Goal: Task Accomplishment & Management: Use online tool/utility

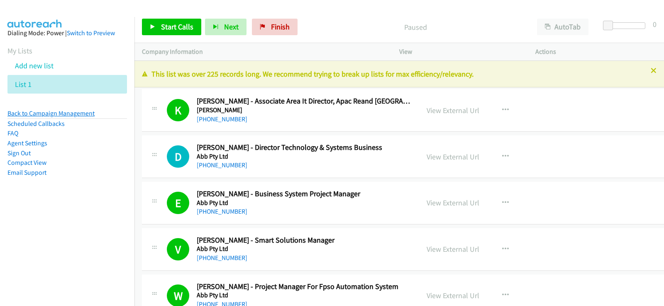
click at [73, 112] on link "Back to Campaign Management" at bounding box center [50, 113] width 87 height 8
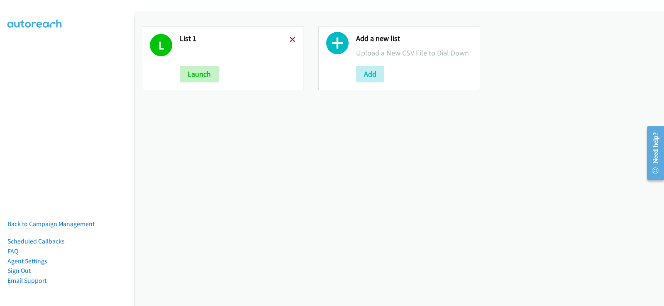
click at [291, 37] on icon at bounding box center [292, 40] width 6 height 6
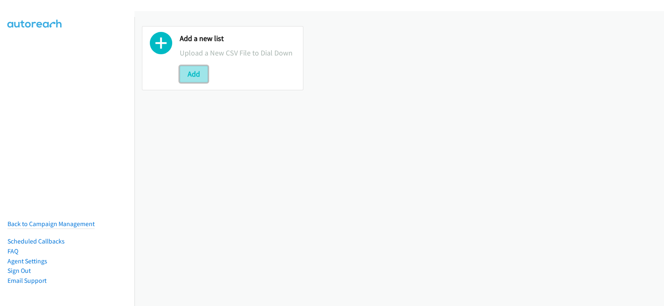
click at [183, 72] on button "Add" at bounding box center [194, 74] width 28 height 17
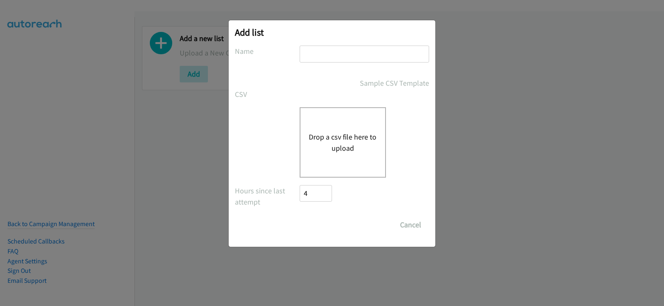
click at [354, 50] on input "text" at bounding box center [363, 54] width 129 height 17
type input "new list"
click at [339, 144] on button "Drop a csv file here to upload" at bounding box center [343, 142] width 68 height 22
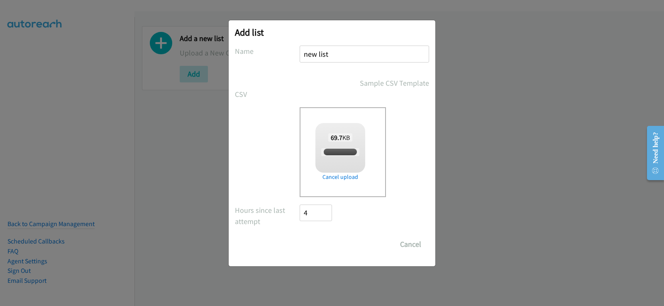
checkbox input "true"
click at [332, 249] on input "Save List" at bounding box center [321, 244] width 44 height 17
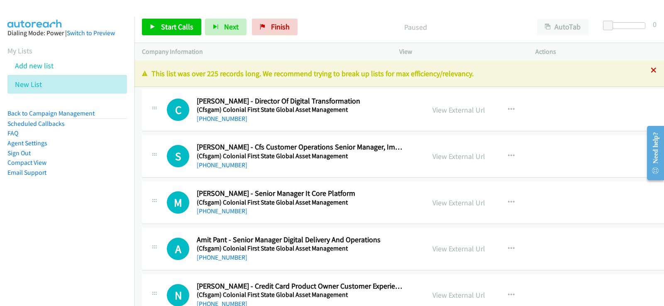
click at [650, 73] on icon at bounding box center [653, 71] width 6 height 6
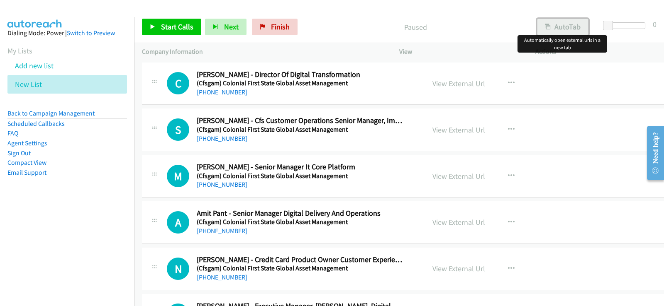
click at [575, 25] on button "AutoTab" at bounding box center [562, 27] width 51 height 17
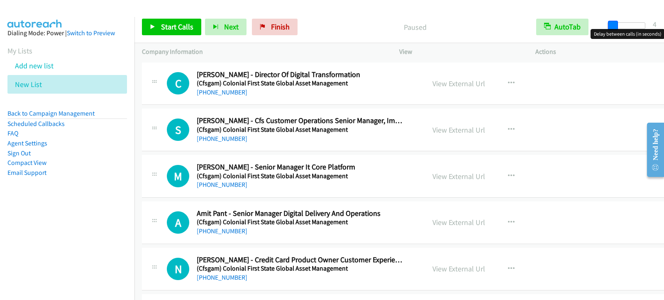
drag, startPoint x: 609, startPoint y: 25, endPoint x: 613, endPoint y: 24, distance: 4.3
click at [613, 24] on span at bounding box center [613, 26] width 10 height 10
click at [173, 23] on span "Start Calls" at bounding box center [177, 27] width 32 height 10
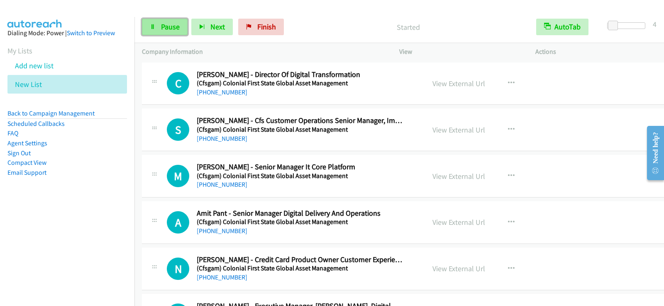
click at [175, 29] on span "Pause" at bounding box center [170, 27] width 19 height 10
click at [170, 31] on span "Start Calls" at bounding box center [177, 27] width 32 height 10
click at [165, 23] on span "Pause" at bounding box center [170, 27] width 19 height 10
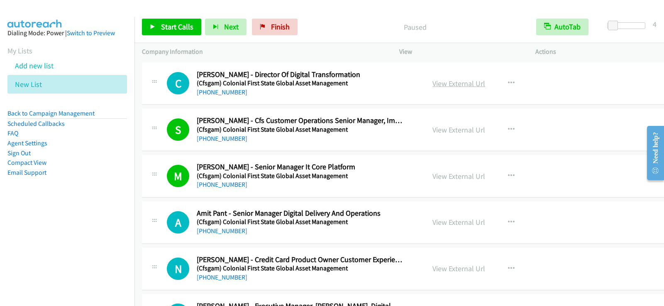
click at [432, 85] on link "View External Url" at bounding box center [458, 84] width 53 height 10
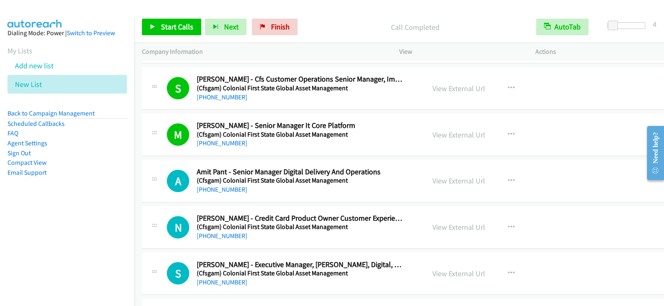
scroll to position [83, 0]
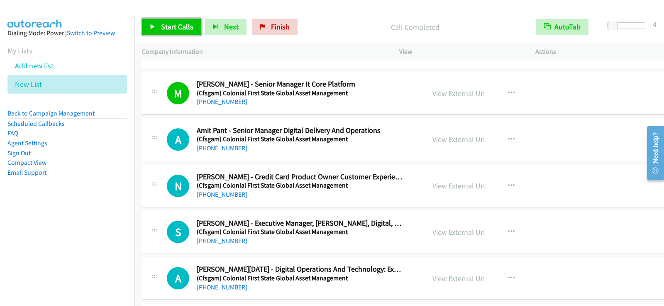
click at [178, 27] on span "Start Calls" at bounding box center [177, 27] width 32 height 10
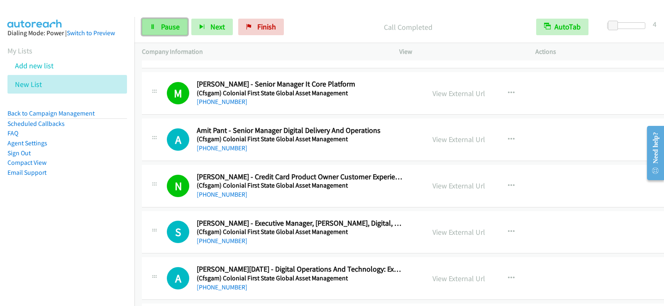
click at [174, 28] on span "Pause" at bounding box center [170, 27] width 19 height 10
click at [452, 138] on link "View External Url" at bounding box center [458, 140] width 53 height 10
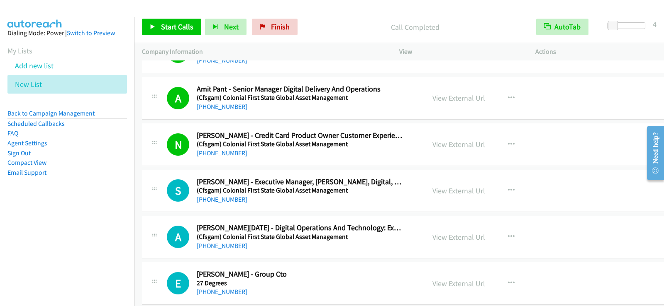
scroll to position [166, 0]
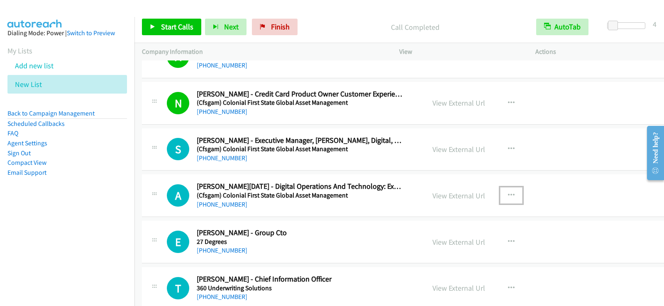
click at [508, 192] on icon "button" at bounding box center [511, 195] width 7 height 7
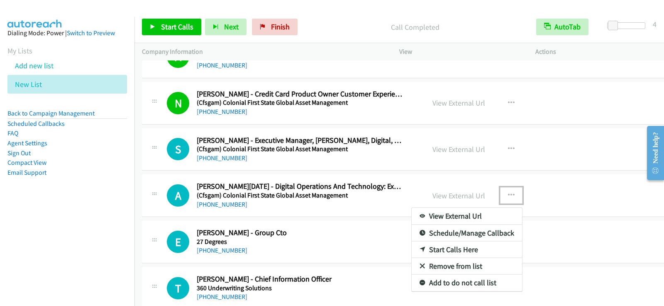
click at [442, 247] on link "Start Calls Here" at bounding box center [466, 250] width 110 height 17
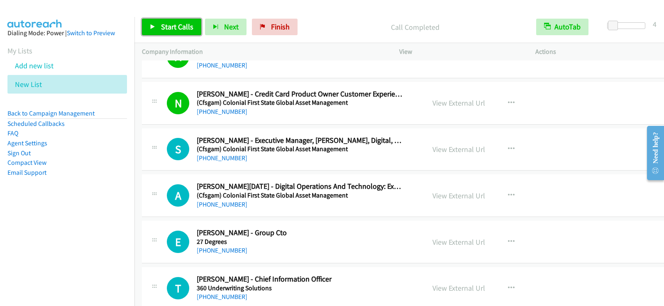
click at [157, 26] on link "Start Calls" at bounding box center [171, 27] width 59 height 17
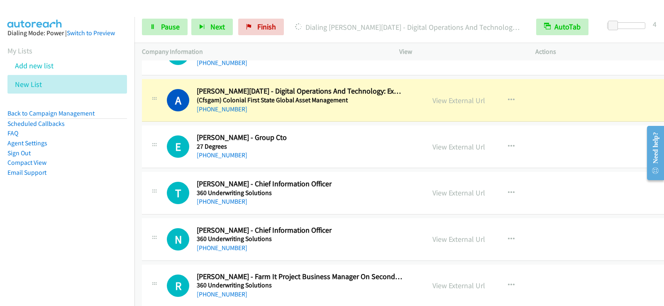
scroll to position [290, 0]
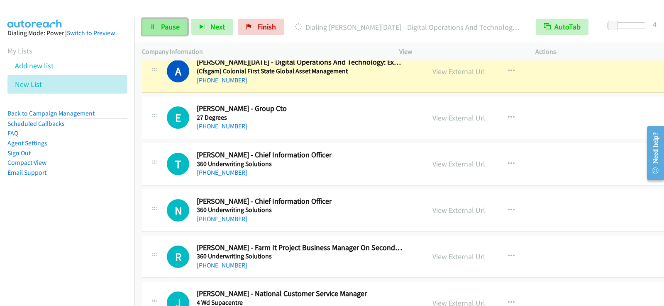
click at [180, 20] on link "Pause" at bounding box center [165, 27] width 46 height 17
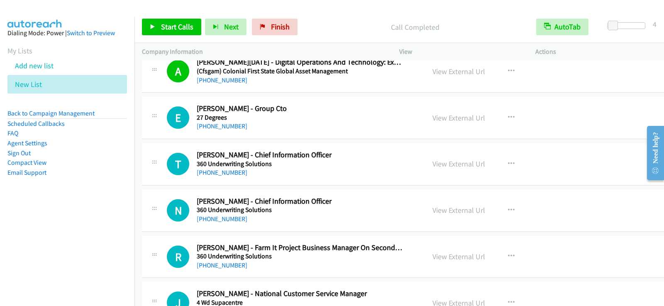
scroll to position [332, 0]
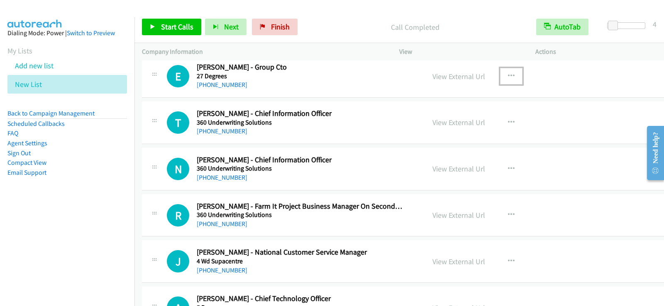
click at [508, 73] on icon "button" at bounding box center [511, 76] width 7 height 7
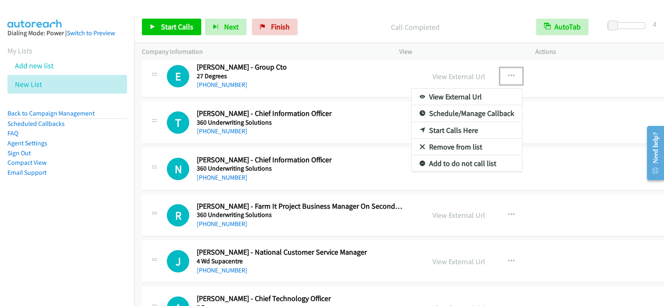
click at [431, 129] on link "Start Calls Here" at bounding box center [466, 130] width 110 height 17
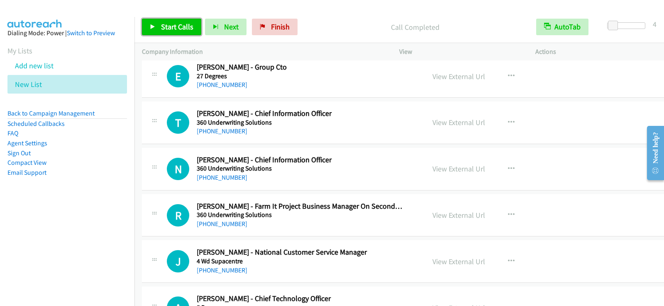
click at [181, 27] on span "Start Calls" at bounding box center [177, 27] width 32 height 10
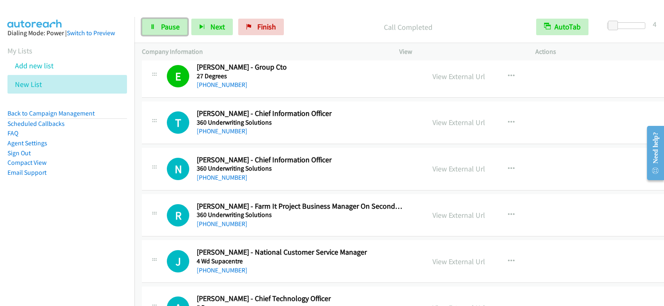
drag, startPoint x: 176, startPoint y: 24, endPoint x: 191, endPoint y: 41, distance: 22.3
click at [176, 24] on span "Pause" at bounding box center [170, 27] width 19 height 10
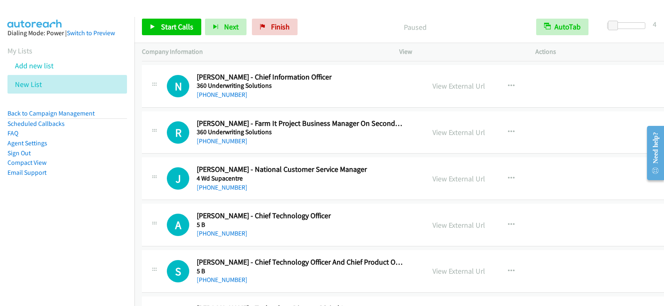
scroll to position [456, 0]
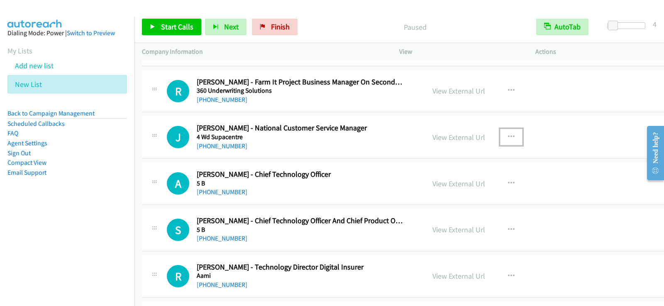
click at [508, 137] on icon "button" at bounding box center [511, 137] width 7 height 7
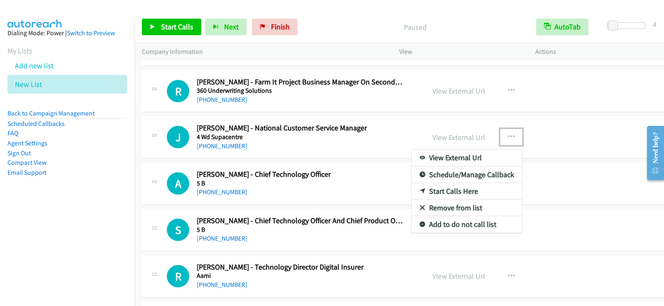
click at [446, 190] on link "Start Calls Here" at bounding box center [466, 191] width 110 height 17
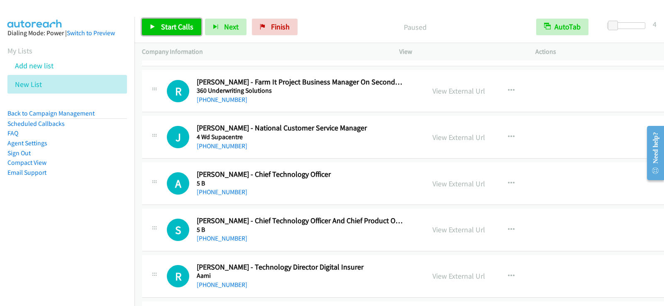
click at [165, 30] on span "Start Calls" at bounding box center [177, 27] width 32 height 10
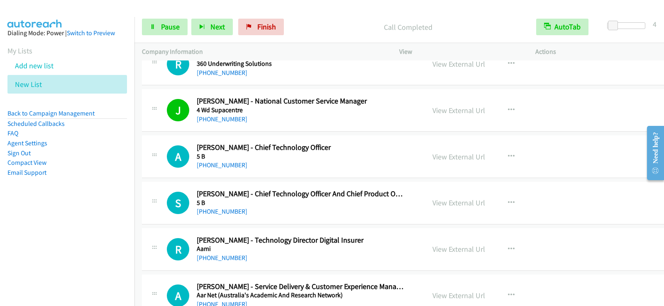
scroll to position [498, 0]
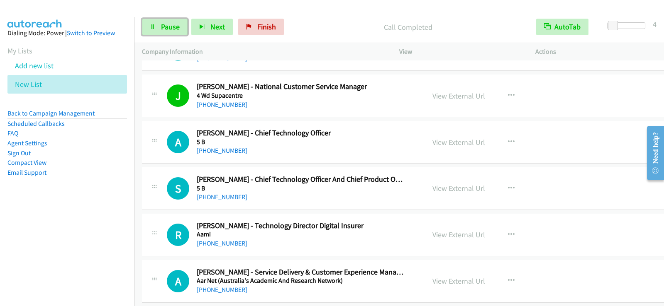
click at [180, 33] on link "Pause" at bounding box center [165, 27] width 46 height 17
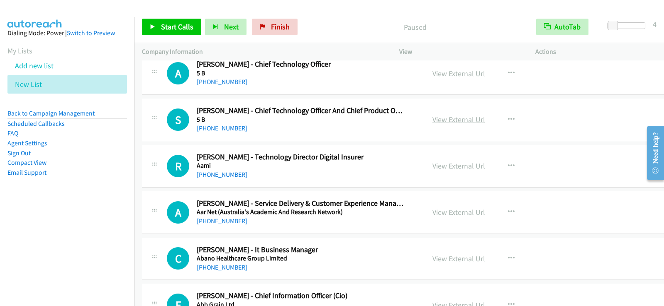
scroll to position [581, 0]
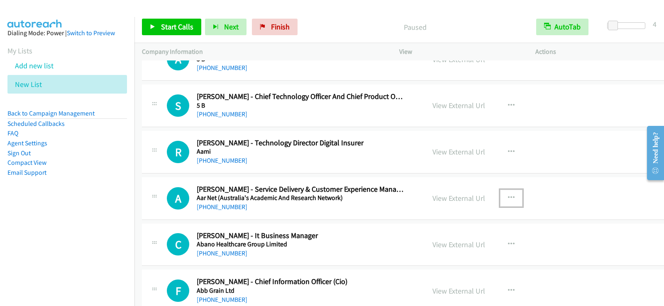
click at [508, 196] on icon "button" at bounding box center [511, 198] width 7 height 7
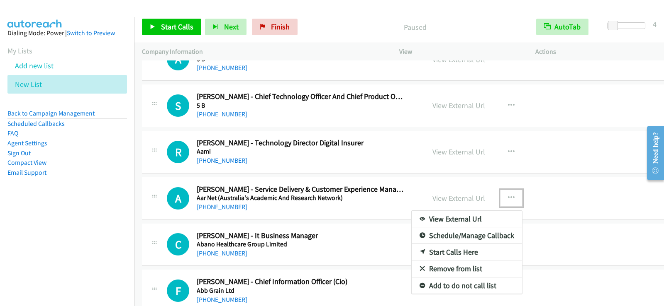
click at [435, 253] on link "Start Calls Here" at bounding box center [466, 252] width 110 height 17
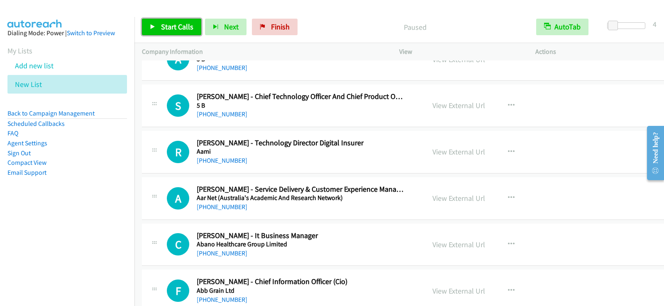
click at [171, 24] on span "Start Calls" at bounding box center [177, 27] width 32 height 10
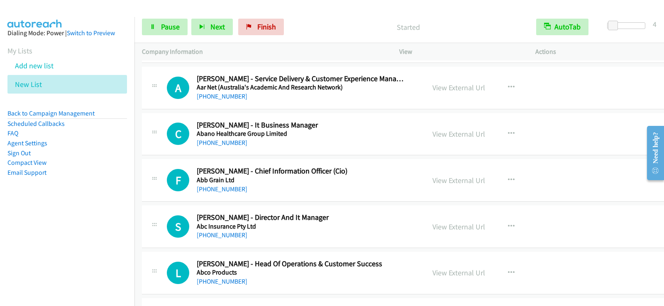
scroll to position [705, 0]
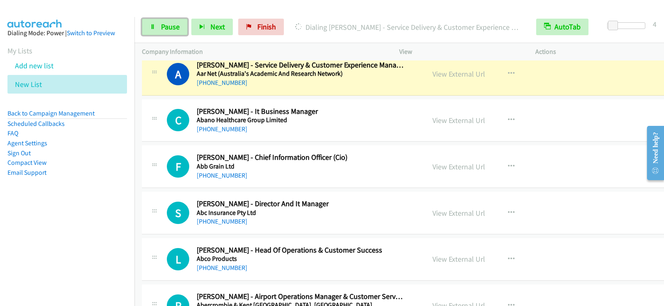
drag, startPoint x: 173, startPoint y: 27, endPoint x: 173, endPoint y: 42, distance: 15.3
click at [173, 27] on span "Pause" at bounding box center [170, 27] width 19 height 10
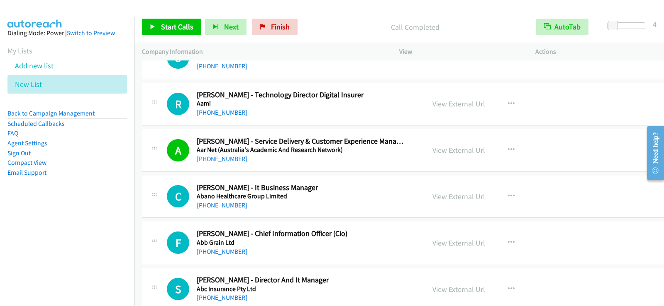
scroll to position [622, 0]
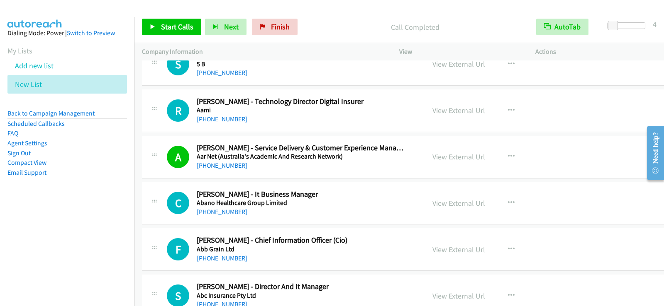
click at [432, 157] on link "View External Url" at bounding box center [458, 157] width 53 height 10
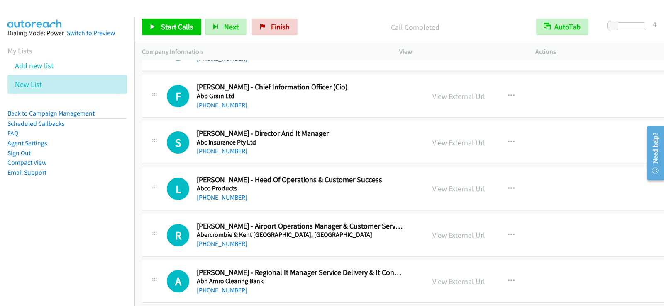
scroll to position [788, 0]
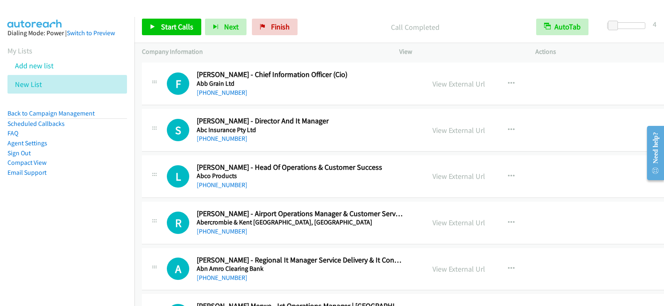
drag, startPoint x: 356, startPoint y: 180, endPoint x: 397, endPoint y: 187, distance: 41.8
click at [356, 180] on h5 "Abco Products" at bounding box center [300, 176] width 207 height 8
click at [508, 175] on icon "button" at bounding box center [511, 176] width 7 height 7
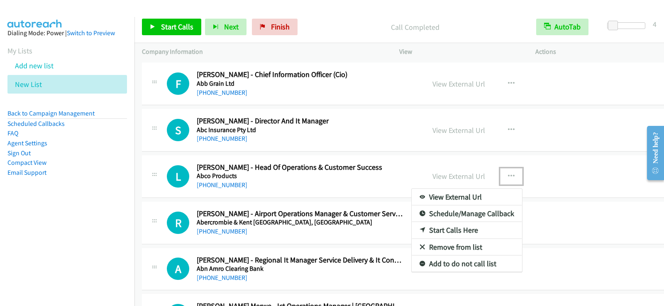
click at [435, 227] on link "Start Calls Here" at bounding box center [466, 230] width 110 height 17
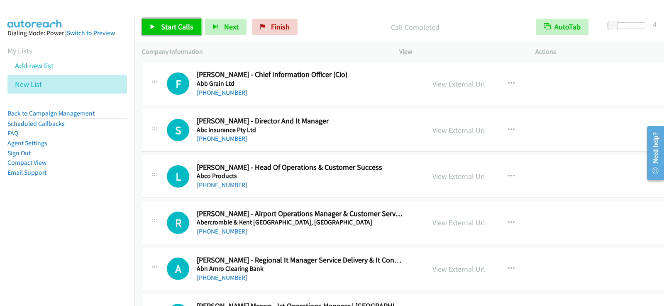
click at [166, 21] on link "Start Calls" at bounding box center [171, 27] width 59 height 17
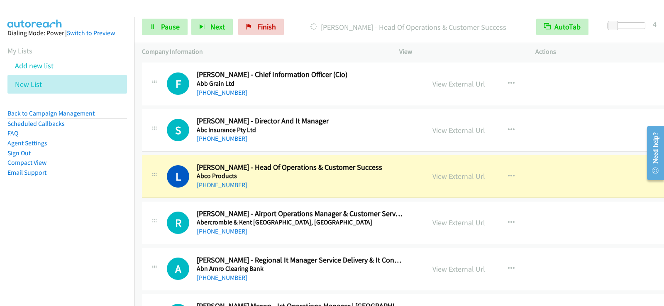
click at [48, 208] on aside "Dialing Mode: Power | Switch to Preview My Lists Add new list New List Back to …" at bounding box center [67, 116] width 134 height 198
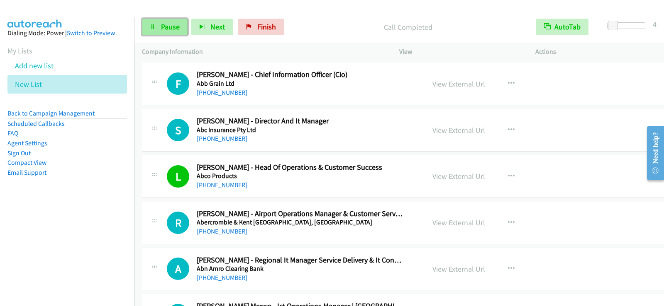
click at [158, 24] on link "Pause" at bounding box center [165, 27] width 46 height 17
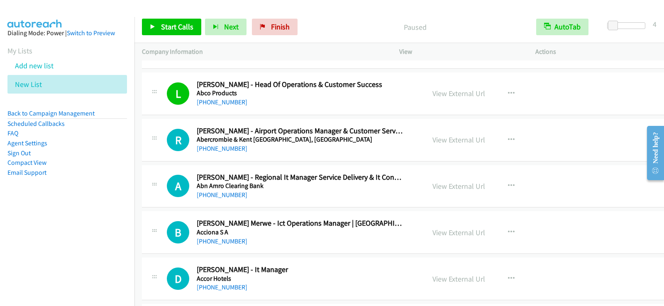
scroll to position [912, 0]
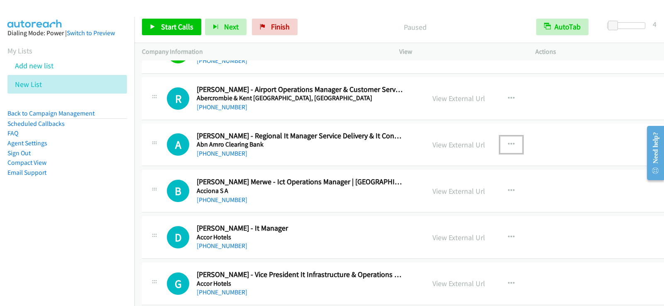
click at [508, 144] on icon "button" at bounding box center [511, 144] width 7 height 7
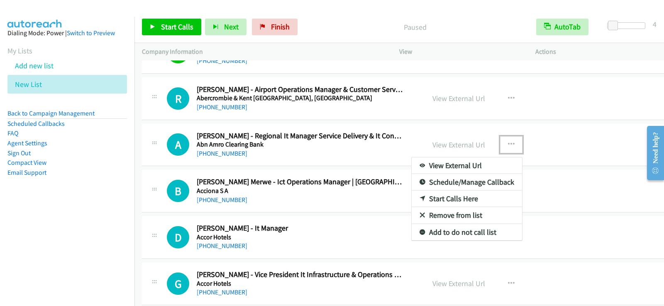
click at [411, 198] on link "Start Calls Here" at bounding box center [466, 199] width 110 height 17
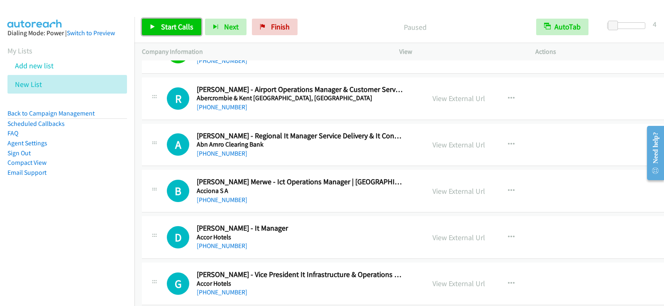
click at [176, 26] on span "Start Calls" at bounding box center [177, 27] width 32 height 10
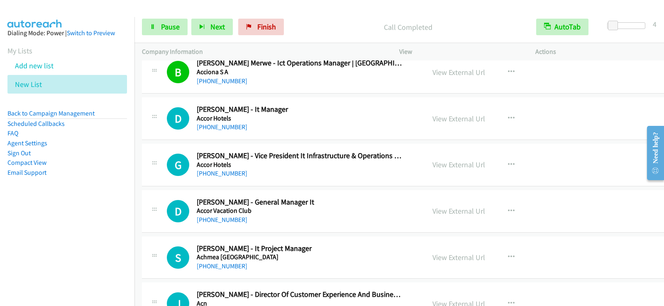
scroll to position [1037, 0]
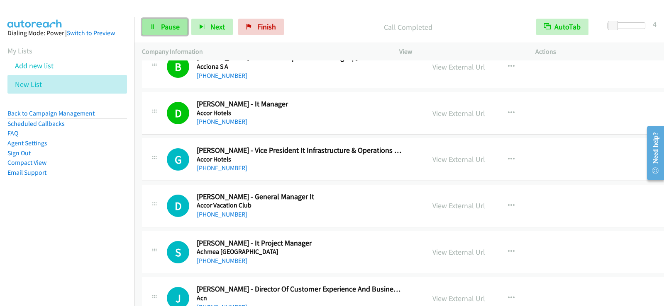
click at [178, 24] on span "Pause" at bounding box center [170, 27] width 19 height 10
click at [183, 26] on span "Start Calls" at bounding box center [177, 27] width 32 height 10
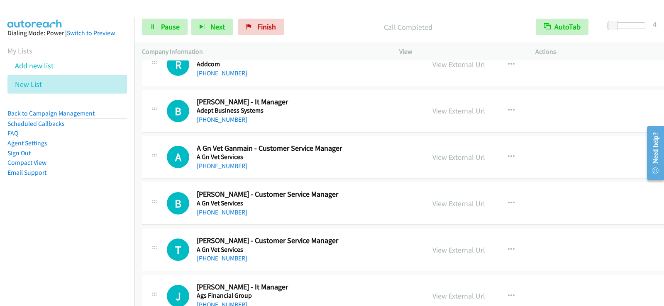
scroll to position [1369, 0]
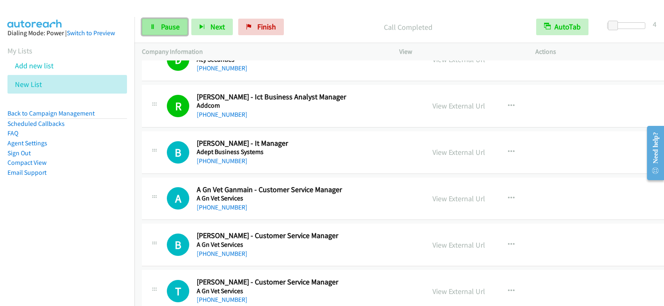
click at [170, 29] on span "Pause" at bounding box center [170, 27] width 19 height 10
click at [184, 30] on span "Start Calls" at bounding box center [177, 27] width 32 height 10
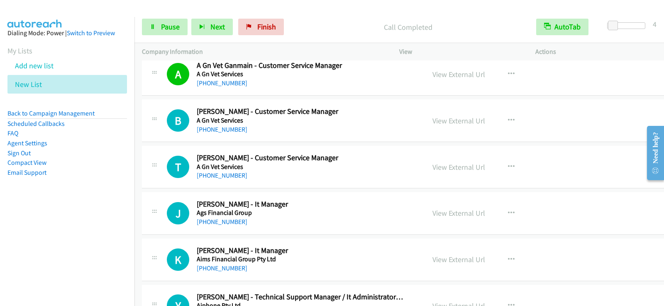
scroll to position [1535, 0]
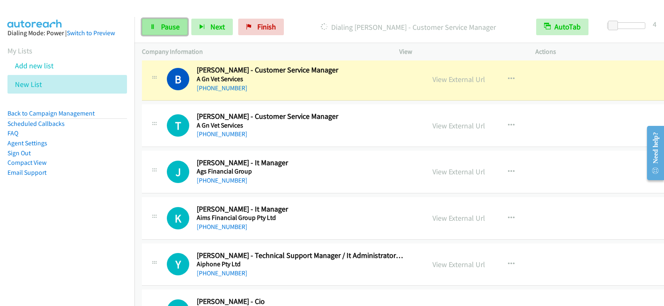
click at [174, 24] on span "Pause" at bounding box center [170, 27] width 19 height 10
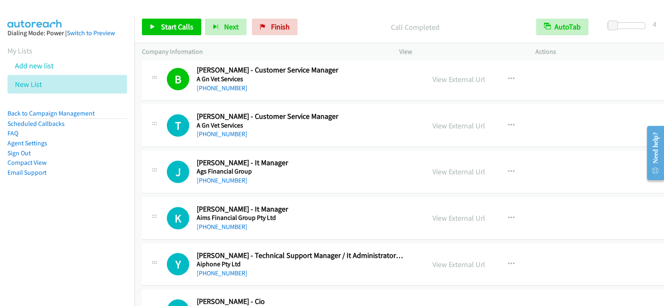
scroll to position [1576, 0]
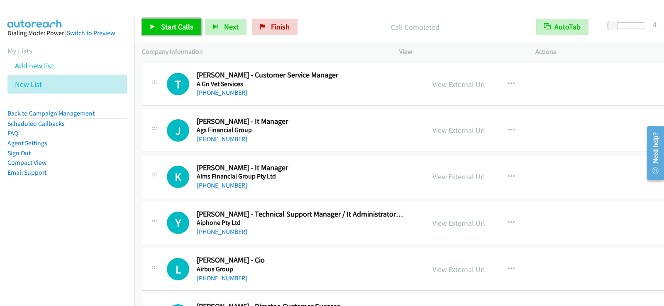
click at [185, 30] on span "Start Calls" at bounding box center [177, 27] width 32 height 10
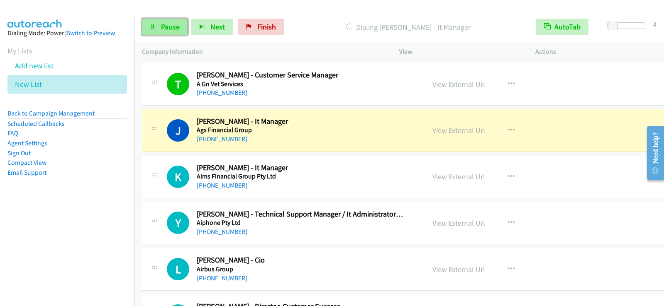
click at [177, 29] on span "Pause" at bounding box center [170, 27] width 19 height 10
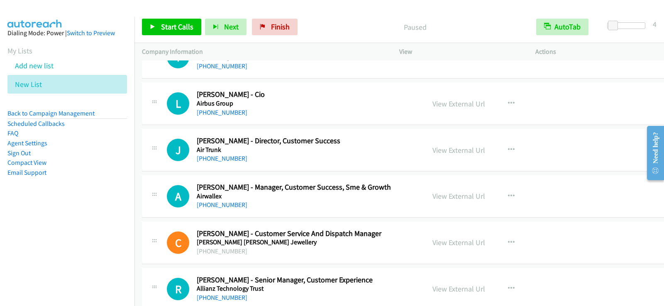
scroll to position [1783, 0]
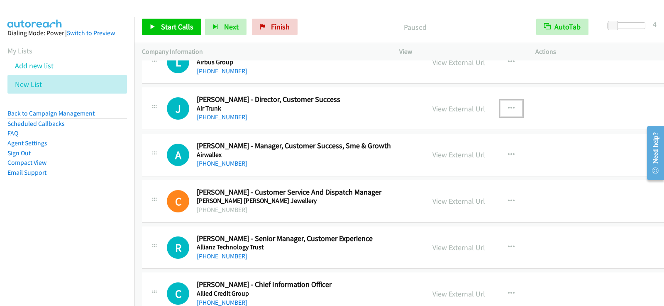
click at [508, 105] on icon "button" at bounding box center [511, 108] width 7 height 7
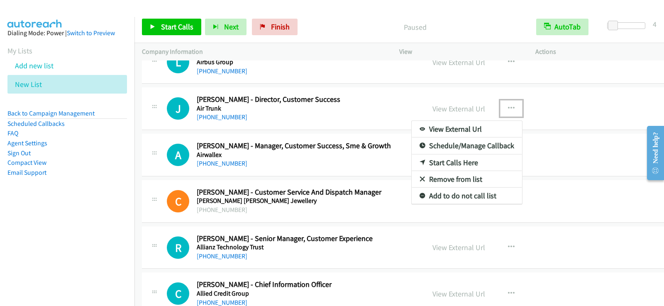
click at [427, 163] on link "Start Calls Here" at bounding box center [466, 163] width 110 height 17
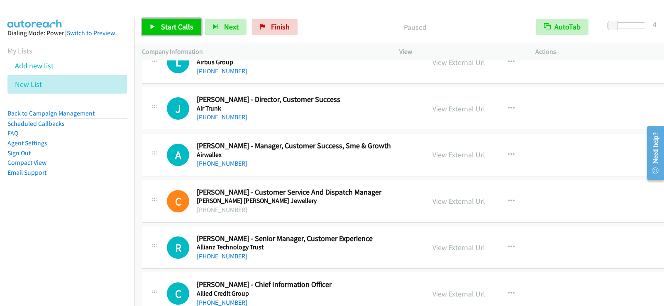
click at [168, 23] on span "Start Calls" at bounding box center [177, 27] width 32 height 10
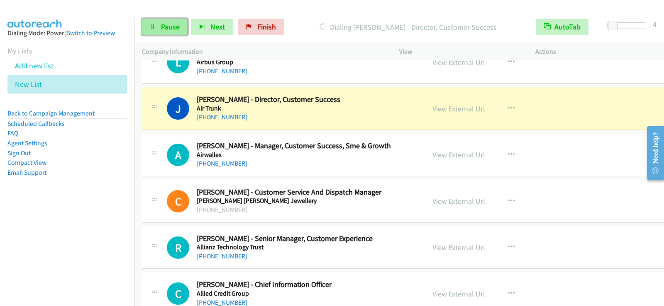
click at [174, 23] on span "Pause" at bounding box center [170, 27] width 19 height 10
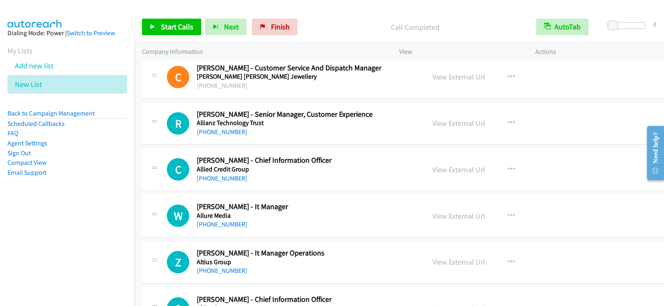
scroll to position [1949, 0]
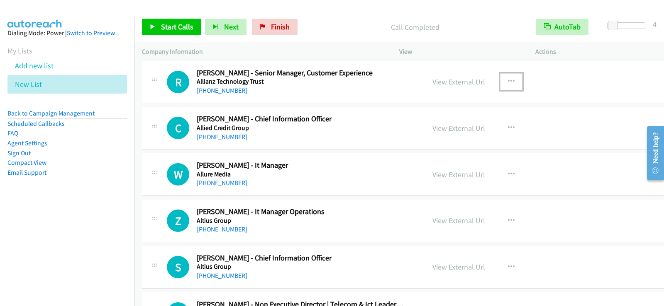
click at [500, 81] on button "button" at bounding box center [511, 81] width 22 height 17
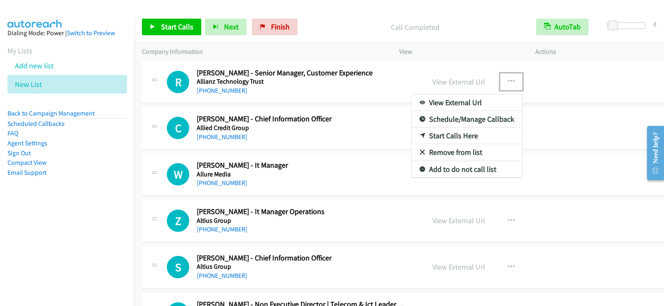
click at [440, 138] on link "Start Calls Here" at bounding box center [466, 136] width 110 height 17
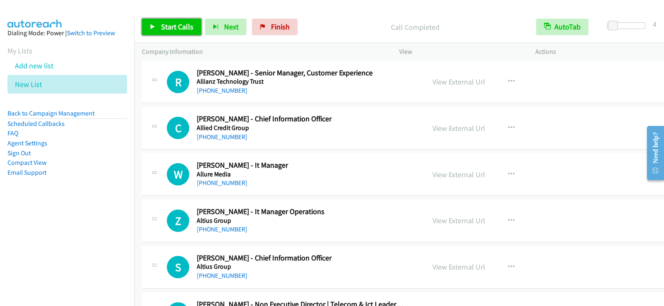
click at [180, 29] on span "Start Calls" at bounding box center [177, 27] width 32 height 10
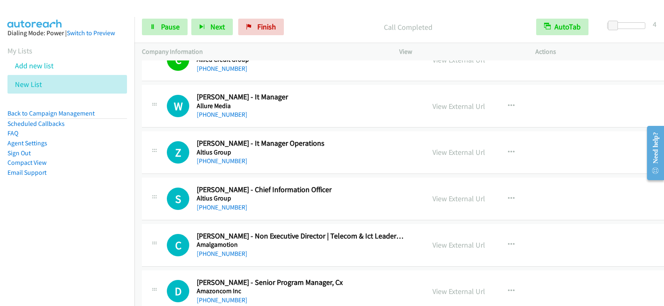
scroll to position [2032, 0]
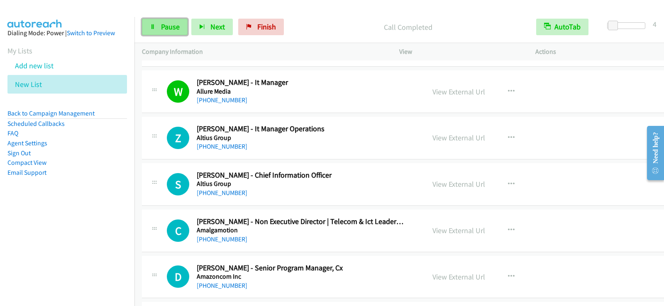
click at [169, 24] on span "Pause" at bounding box center [170, 27] width 19 height 10
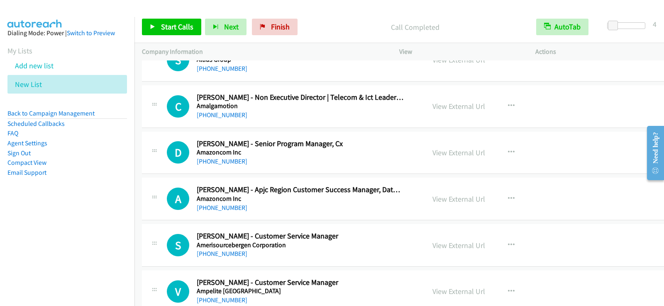
scroll to position [2198, 0]
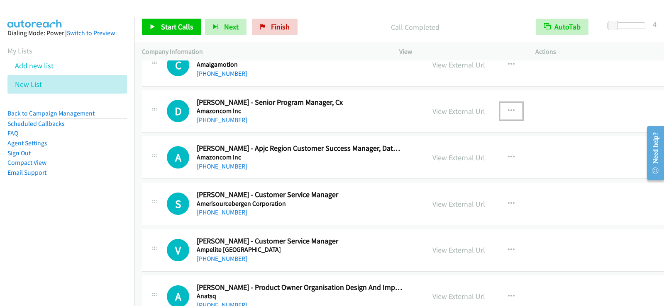
click at [501, 111] on button "button" at bounding box center [511, 111] width 22 height 17
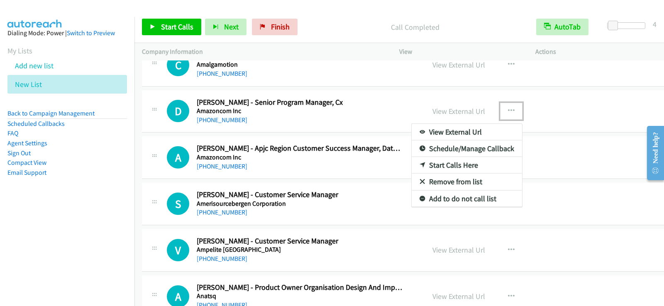
click at [450, 168] on link "Start Calls Here" at bounding box center [466, 165] width 110 height 17
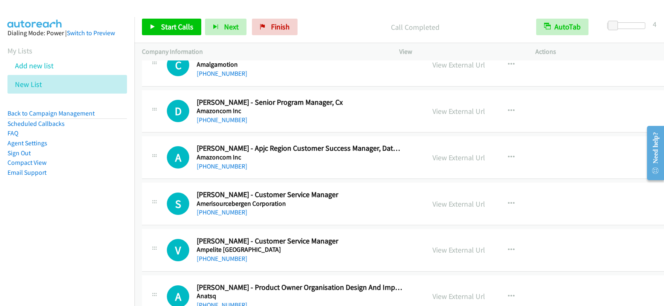
click at [179, 18] on div "Start Calls Pause Next Finish Call Completed AutoTab AutoTab 4" at bounding box center [398, 27] width 529 height 32
click at [179, 24] on span "Start Calls" at bounding box center [177, 27] width 32 height 10
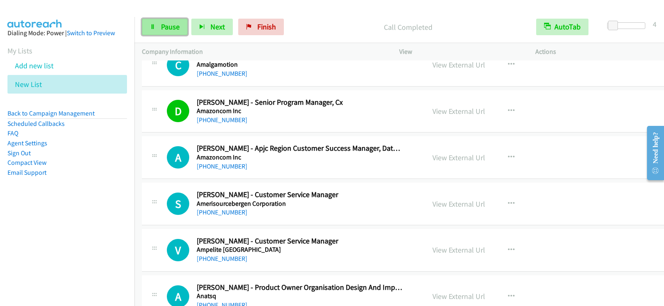
drag, startPoint x: 181, startPoint y: 24, endPoint x: 182, endPoint y: 32, distance: 8.5
click at [181, 24] on link "Pause" at bounding box center [165, 27] width 46 height 17
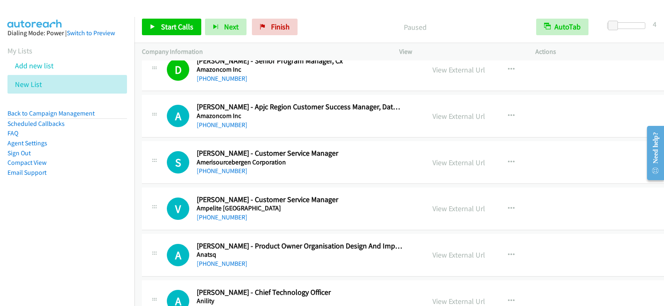
scroll to position [2281, 0]
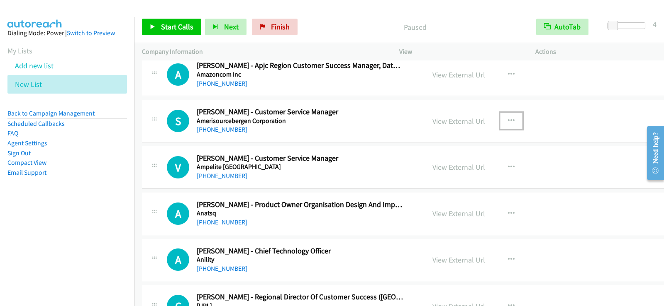
click at [508, 118] on icon "button" at bounding box center [511, 121] width 7 height 7
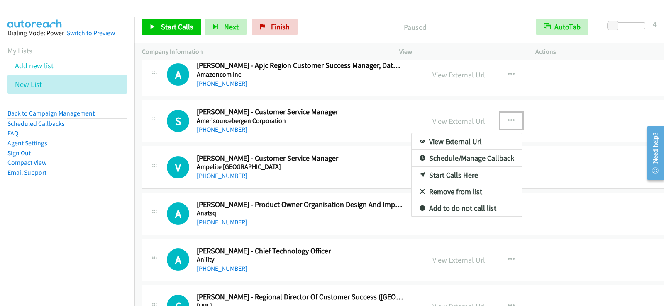
click at [445, 175] on link "Start Calls Here" at bounding box center [466, 175] width 110 height 17
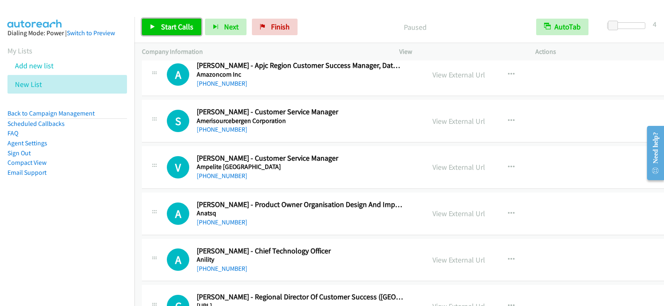
click at [187, 28] on span "Start Calls" at bounding box center [177, 27] width 32 height 10
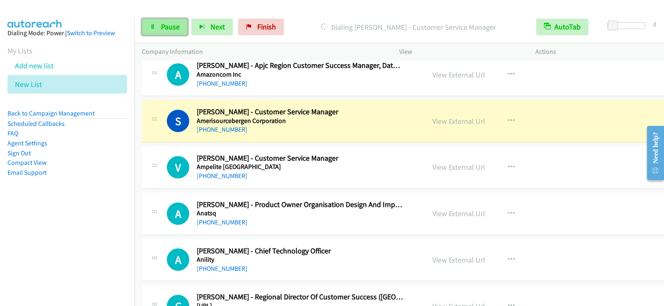
click at [172, 24] on span "Pause" at bounding box center [170, 27] width 19 height 10
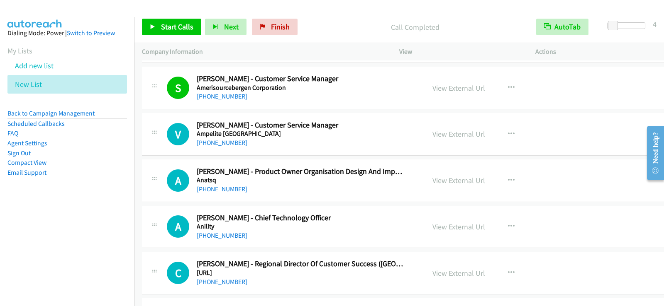
scroll to position [2323, 0]
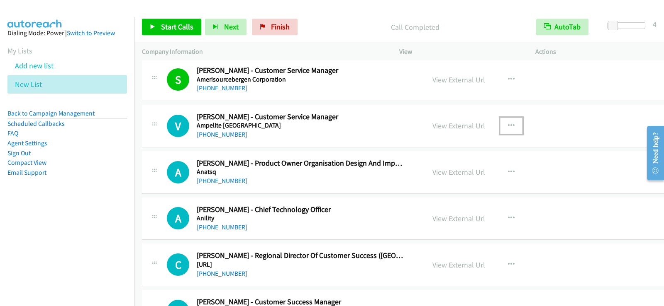
click at [500, 129] on button "button" at bounding box center [511, 126] width 22 height 17
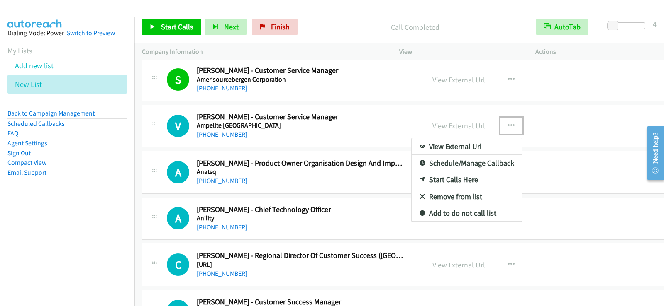
click at [444, 182] on link "Start Calls Here" at bounding box center [466, 180] width 110 height 17
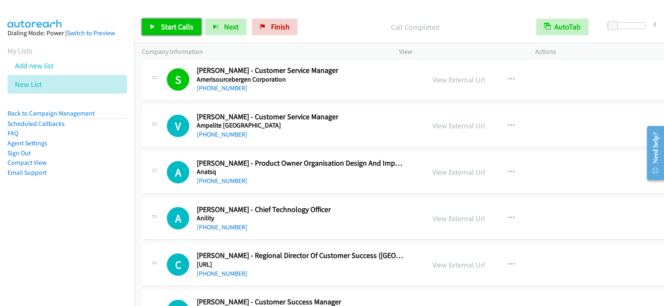
click at [180, 27] on span "Start Calls" at bounding box center [177, 27] width 32 height 10
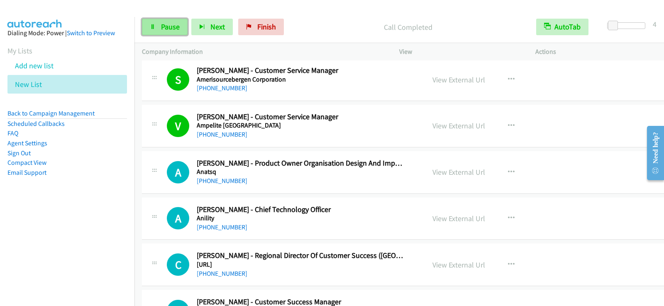
click at [160, 30] on link "Pause" at bounding box center [165, 27] width 46 height 17
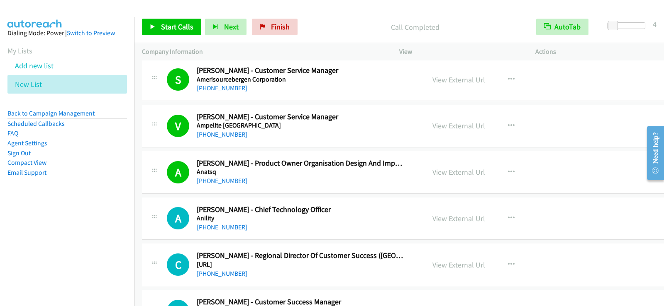
click at [173, 40] on div "Start Calls Pause Next Finish Call Completed AutoTab AutoTab 4" at bounding box center [398, 27] width 529 height 32
click at [175, 31] on span "Start Calls" at bounding box center [177, 27] width 32 height 10
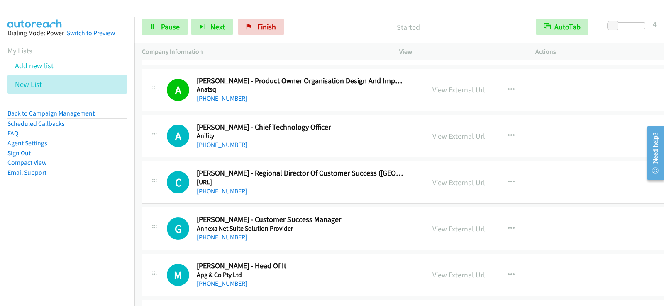
scroll to position [2406, 0]
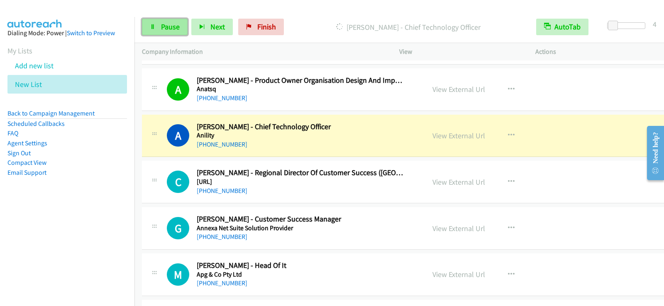
click at [163, 26] on span "Pause" at bounding box center [170, 27] width 19 height 10
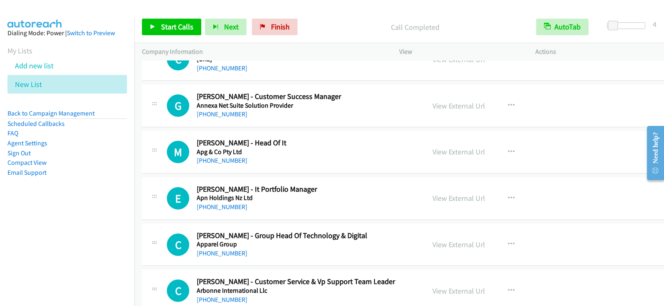
scroll to position [2530, 0]
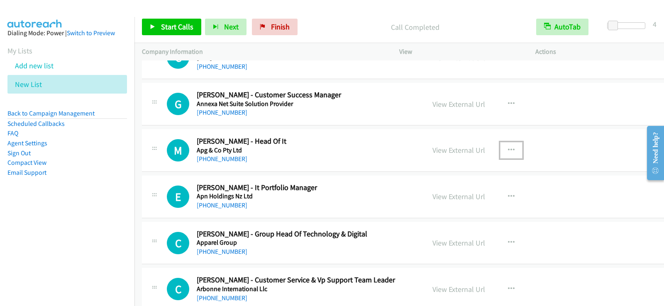
click at [508, 149] on icon "button" at bounding box center [511, 150] width 7 height 7
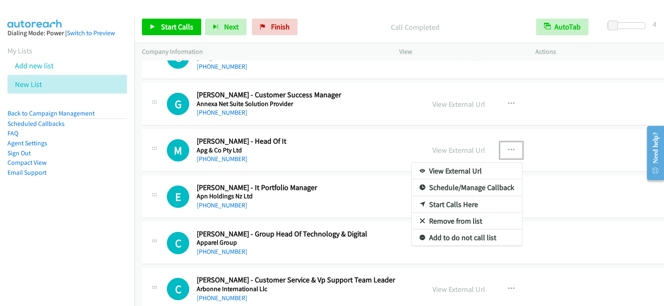
click at [435, 206] on link "Start Calls Here" at bounding box center [466, 205] width 110 height 17
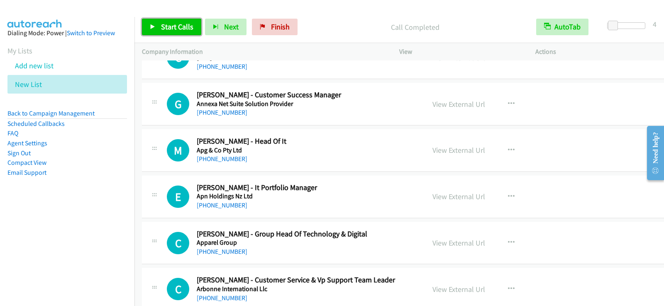
click at [158, 26] on link "Start Calls" at bounding box center [171, 27] width 59 height 17
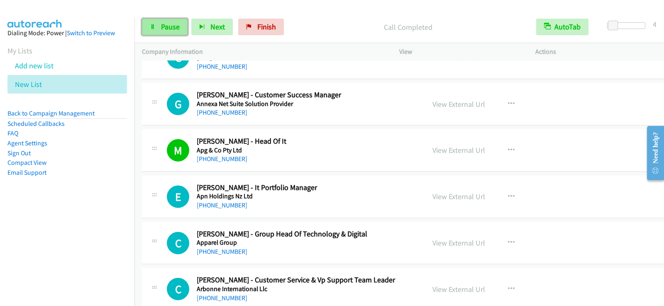
click at [180, 31] on link "Pause" at bounding box center [165, 27] width 46 height 17
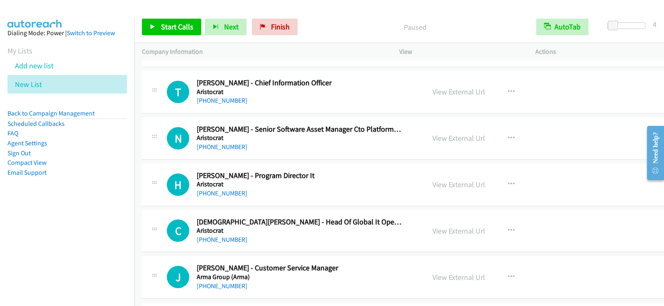
scroll to position [2862, 0]
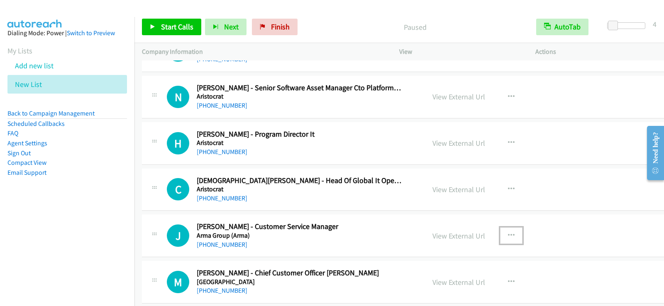
click at [508, 235] on icon "button" at bounding box center [511, 236] width 7 height 7
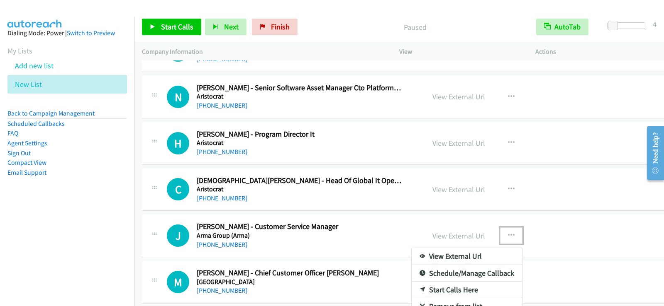
click at [432, 289] on link "Start Calls Here" at bounding box center [466, 290] width 110 height 17
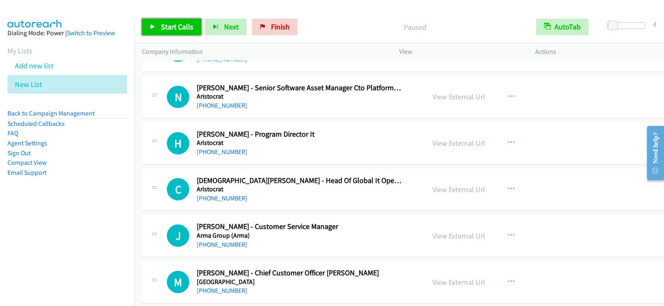
click at [155, 23] on link "Start Calls" at bounding box center [171, 27] width 59 height 17
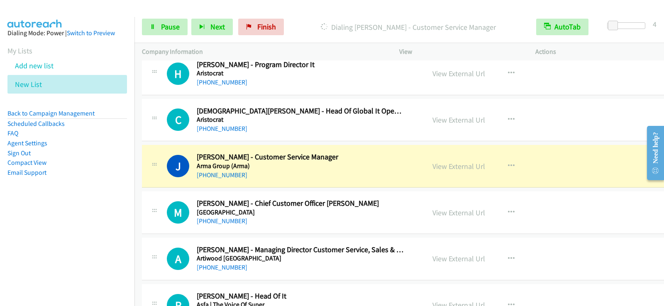
scroll to position [2945, 0]
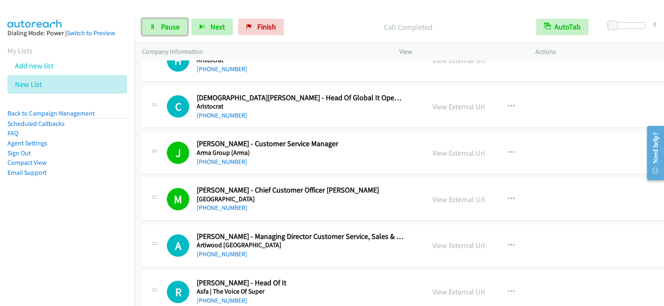
drag, startPoint x: 150, startPoint y: 25, endPoint x: 165, endPoint y: 46, distance: 25.6
click at [150, 25] on icon at bounding box center [153, 27] width 6 height 6
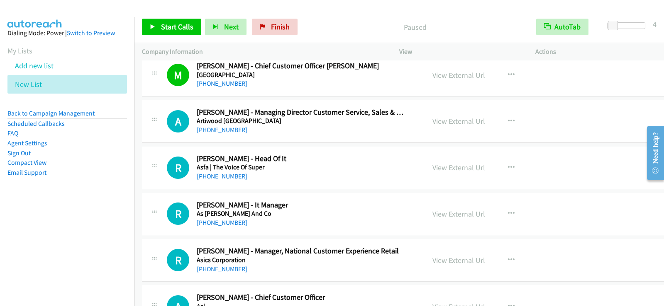
scroll to position [3111, 0]
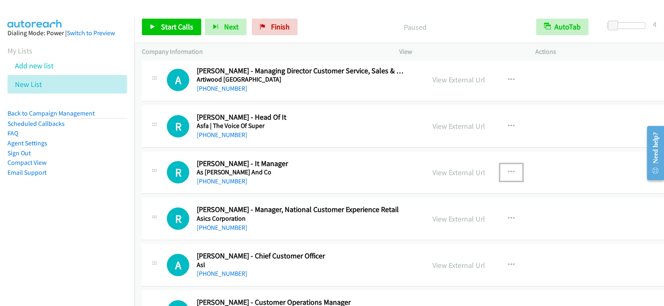
click at [508, 175] on icon "button" at bounding box center [511, 172] width 7 height 7
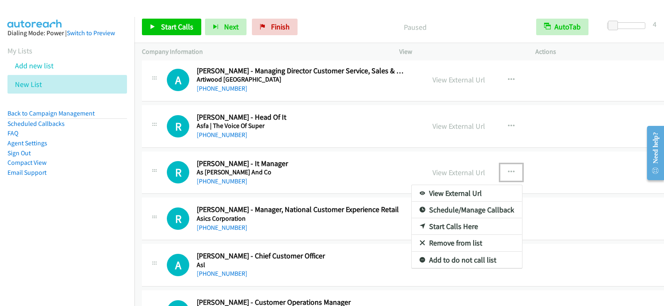
click at [440, 228] on link "Start Calls Here" at bounding box center [466, 227] width 110 height 17
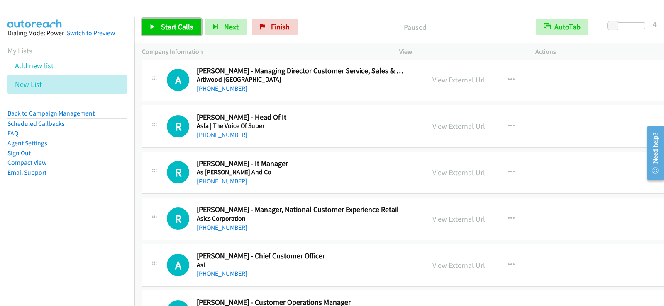
click at [167, 24] on span "Start Calls" at bounding box center [177, 27] width 32 height 10
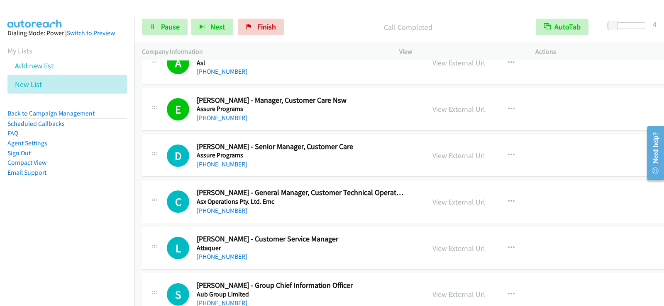
scroll to position [3401, 0]
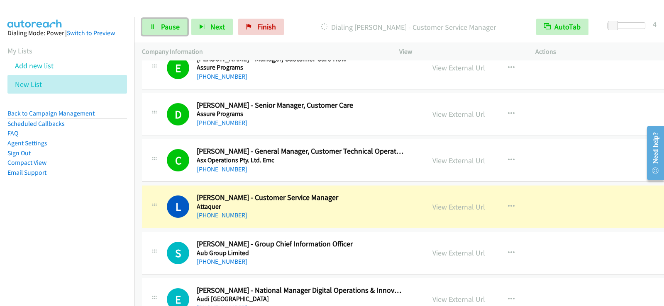
drag, startPoint x: 165, startPoint y: 22, endPoint x: 236, endPoint y: 68, distance: 84.4
click at [165, 22] on link "Pause" at bounding box center [165, 27] width 46 height 17
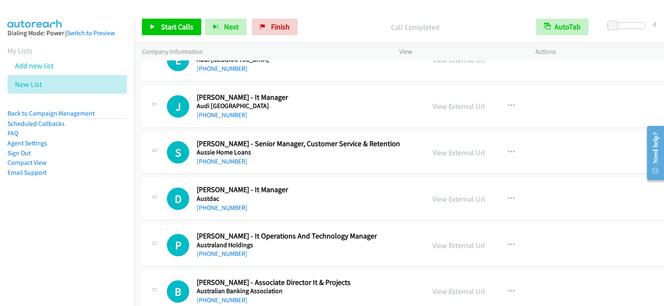
scroll to position [3650, 0]
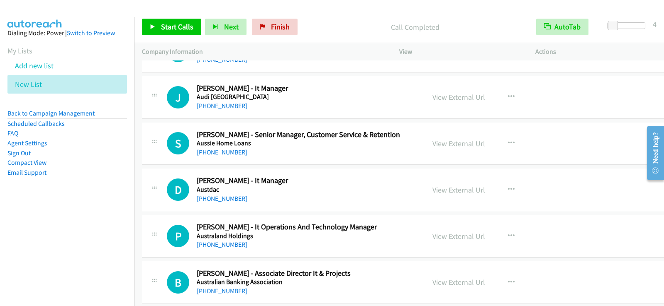
click at [339, 151] on div "+61 447 067 518" at bounding box center [300, 153] width 207 height 10
click at [508, 140] on icon "button" at bounding box center [511, 143] width 7 height 7
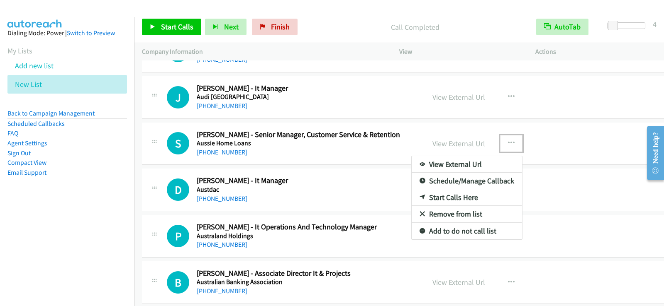
click at [439, 198] on link "Start Calls Here" at bounding box center [466, 198] width 110 height 17
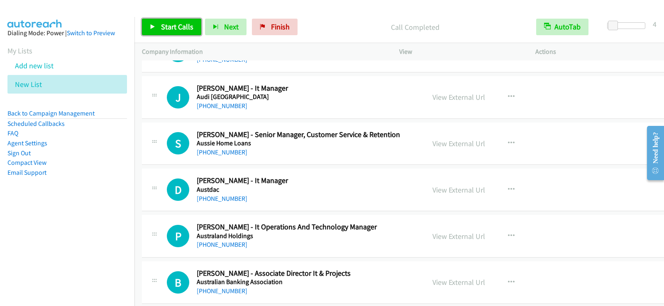
click at [165, 29] on span "Start Calls" at bounding box center [177, 27] width 32 height 10
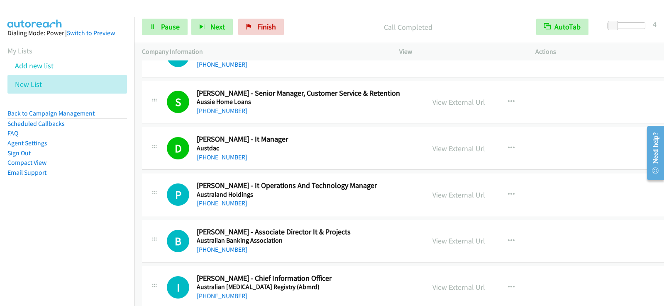
scroll to position [3733, 0]
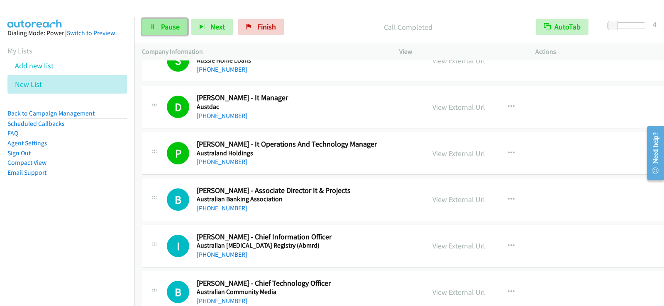
click at [172, 28] on span "Pause" at bounding box center [170, 27] width 19 height 10
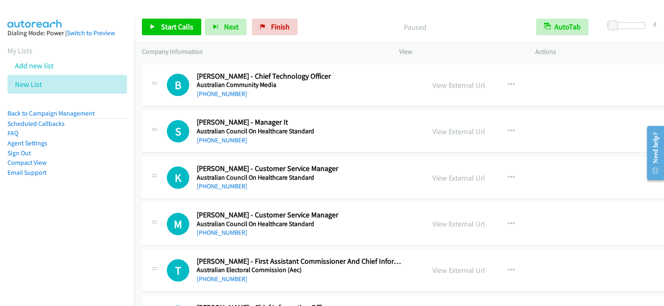
scroll to position [3982, 0]
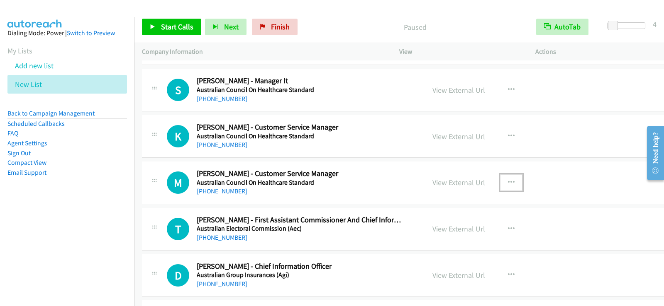
click at [508, 180] on icon "button" at bounding box center [511, 183] width 7 height 7
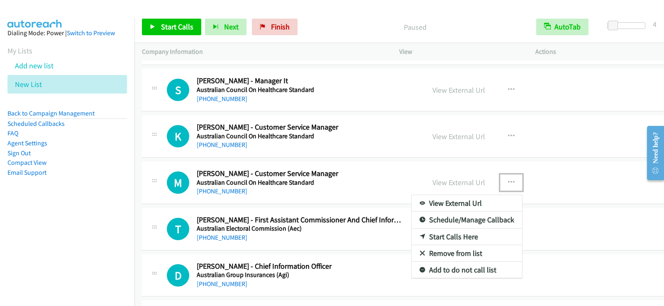
click at [422, 236] on link "Start Calls Here" at bounding box center [466, 237] width 110 height 17
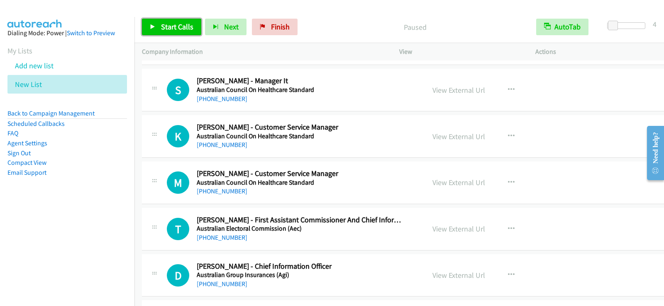
click at [157, 27] on link "Start Calls" at bounding box center [171, 27] width 59 height 17
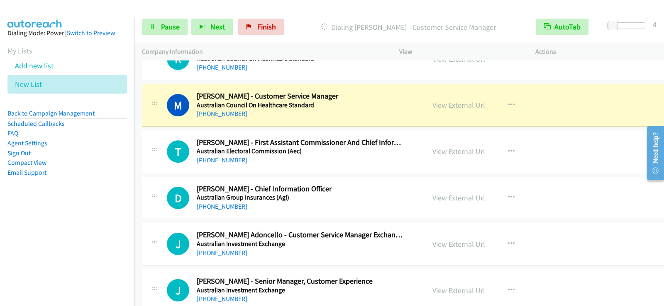
scroll to position [4064, 0]
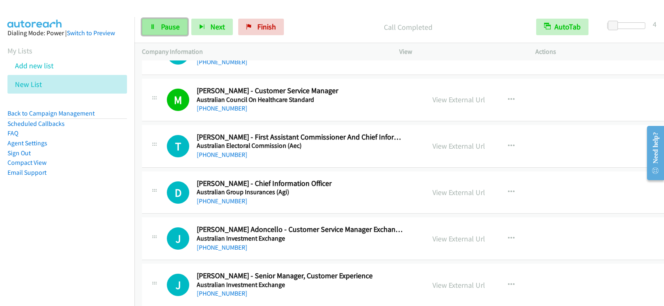
click at [163, 26] on span "Pause" at bounding box center [170, 27] width 19 height 10
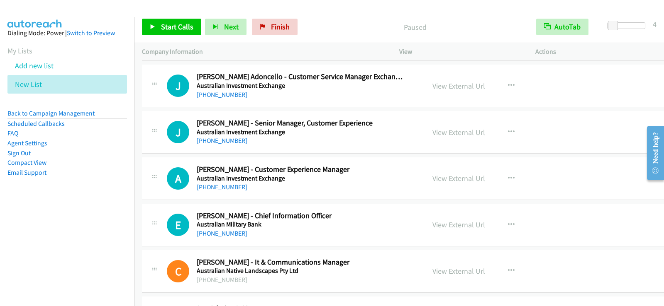
scroll to position [4230, 0]
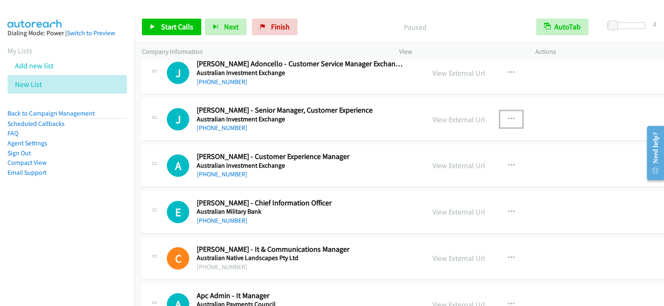
click at [508, 118] on icon "button" at bounding box center [511, 119] width 7 height 7
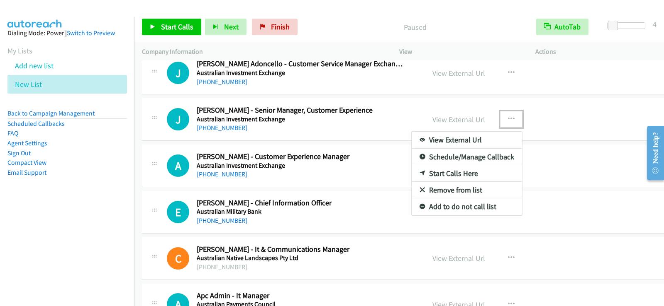
click at [431, 174] on link "Start Calls Here" at bounding box center [466, 173] width 110 height 17
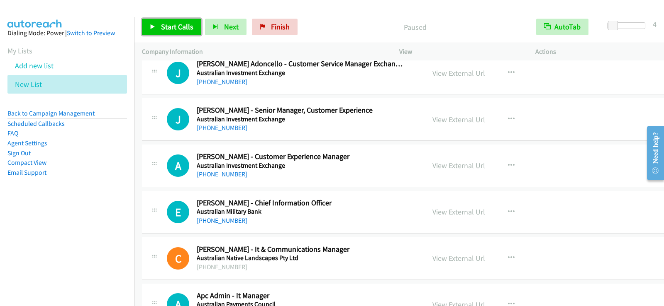
click at [187, 31] on link "Start Calls" at bounding box center [171, 27] width 59 height 17
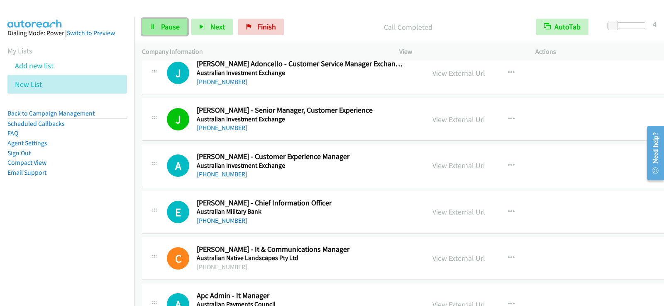
click at [162, 26] on span "Pause" at bounding box center [170, 27] width 19 height 10
click at [149, 21] on link "Start Calls" at bounding box center [171, 27] width 59 height 17
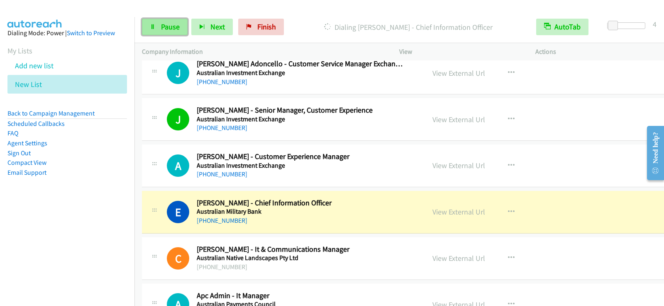
click at [168, 33] on link "Pause" at bounding box center [165, 27] width 46 height 17
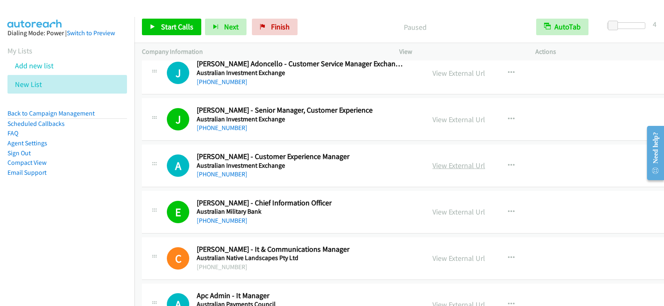
click at [442, 169] on link "View External Url" at bounding box center [458, 166] width 53 height 10
click at [78, 112] on link "Back to Campaign Management" at bounding box center [50, 113] width 87 height 8
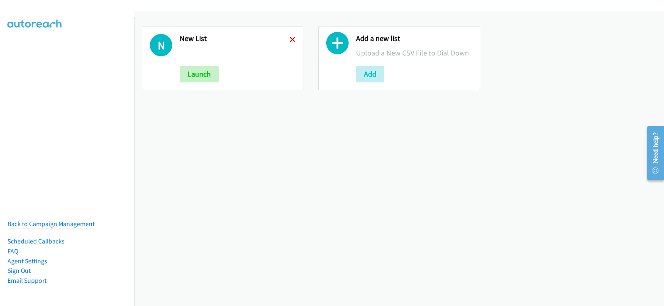
click at [289, 40] on icon at bounding box center [292, 40] width 6 height 6
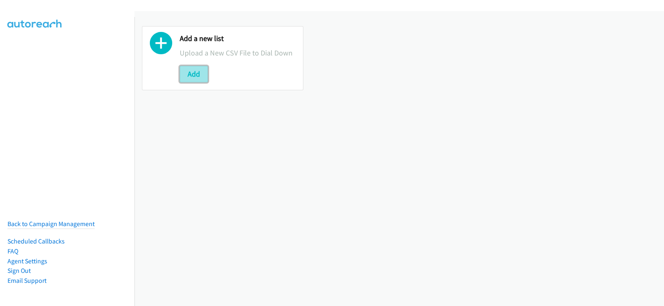
click at [201, 69] on button "Add" at bounding box center [194, 74] width 28 height 17
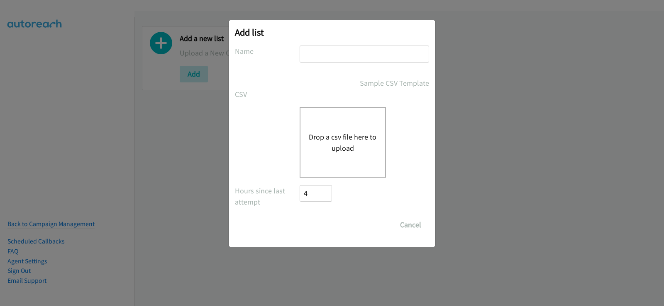
click at [358, 61] on input "text" at bounding box center [363, 54] width 129 height 17
type input "list 2"
click at [336, 130] on div "Drop a csv file here to upload" at bounding box center [342, 142] width 86 height 71
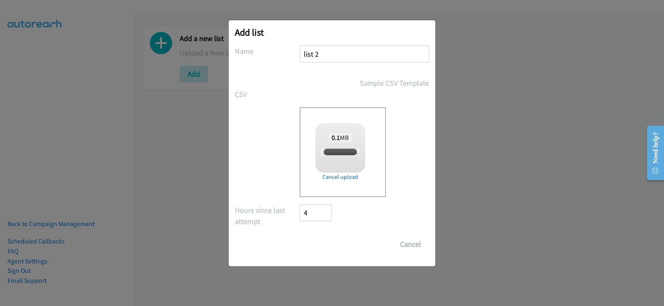
checkbox input "true"
click at [324, 246] on input "Save List" at bounding box center [321, 244] width 44 height 17
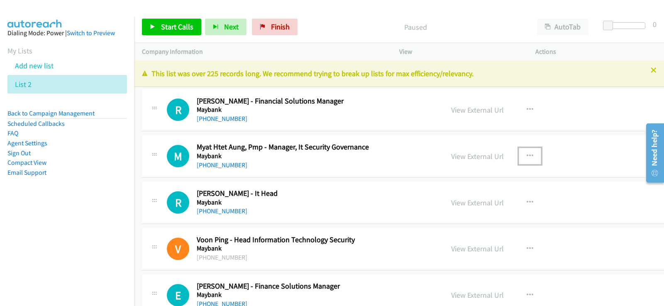
click at [526, 153] on icon "button" at bounding box center [529, 156] width 7 height 7
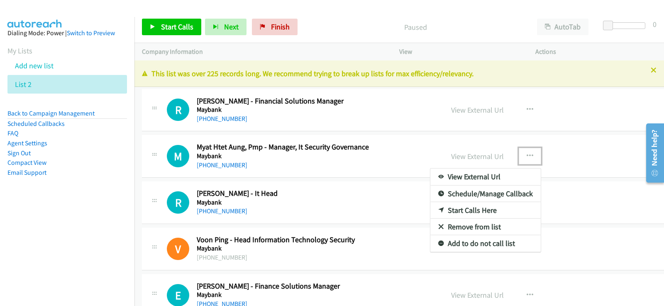
click at [443, 207] on link "Start Calls Here" at bounding box center [485, 210] width 110 height 17
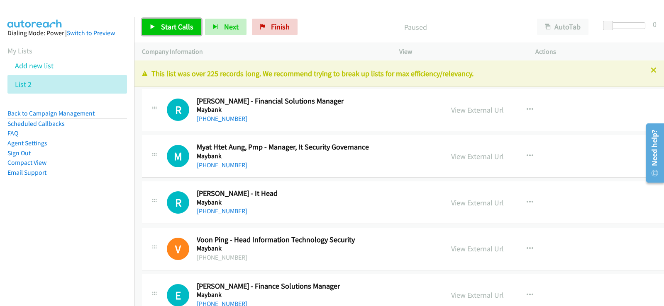
click at [153, 27] on icon at bounding box center [153, 27] width 6 height 6
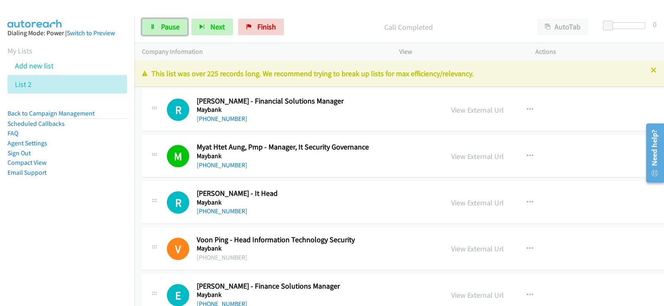
drag, startPoint x: 179, startPoint y: 29, endPoint x: 178, endPoint y: 41, distance: 12.9
click at [179, 29] on link "Pause" at bounding box center [165, 27] width 46 height 17
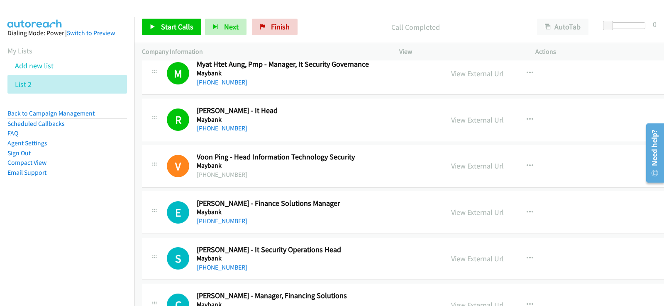
scroll to position [41, 0]
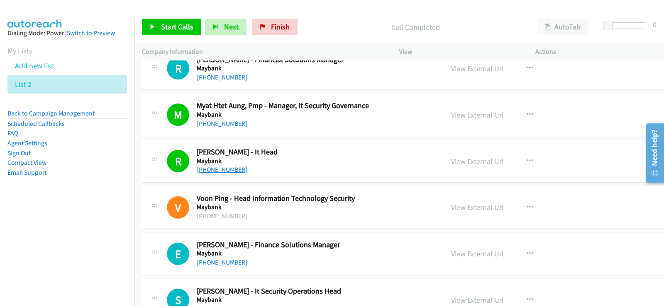
click at [223, 170] on link "[PHONE_NUMBER]" at bounding box center [222, 170] width 51 height 8
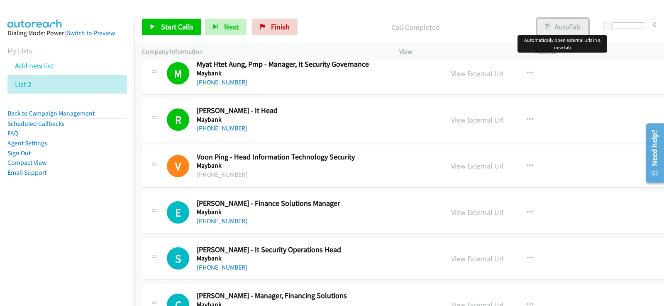
click at [550, 30] on button "AutoTab" at bounding box center [562, 27] width 51 height 17
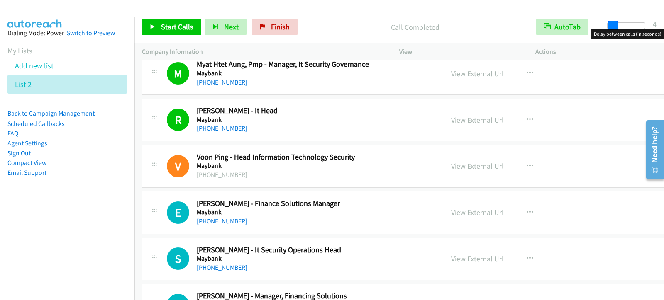
drag, startPoint x: 606, startPoint y: 24, endPoint x: 611, endPoint y: 24, distance: 5.0
click at [611, 24] on span at bounding box center [613, 26] width 10 height 10
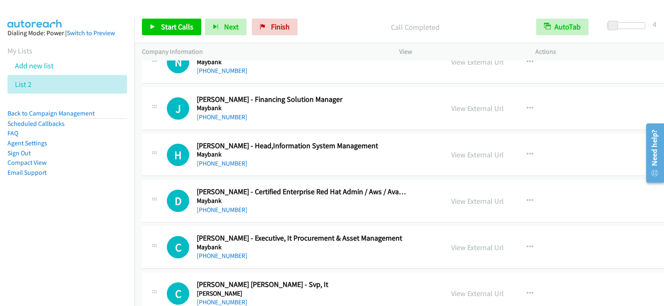
scroll to position [415, 0]
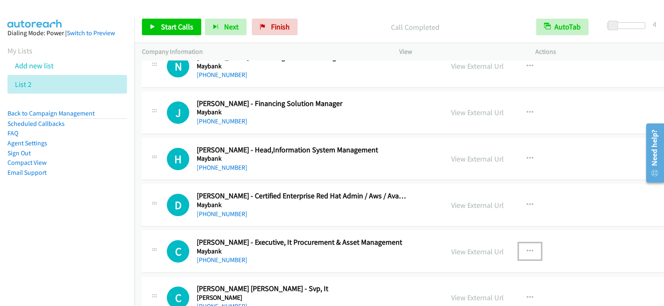
click at [526, 251] on icon "button" at bounding box center [529, 251] width 7 height 7
click at [358, 256] on div at bounding box center [332, 153] width 664 height 306
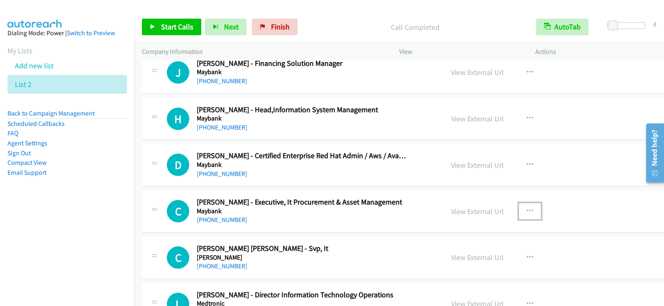
scroll to position [498, 0]
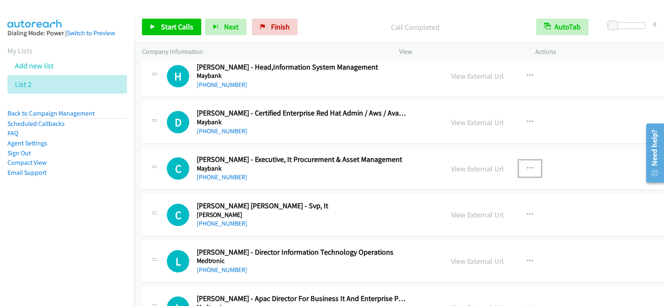
click at [526, 169] on icon "button" at bounding box center [529, 168] width 7 height 7
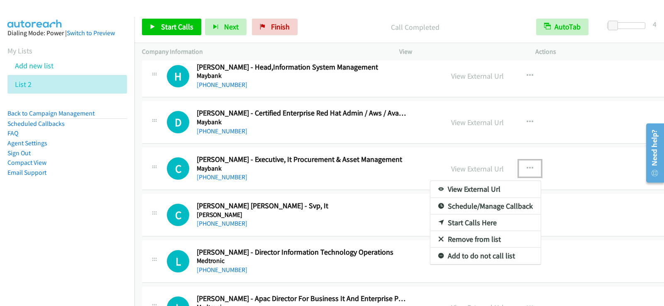
click at [437, 226] on link "Start Calls Here" at bounding box center [485, 223] width 110 height 17
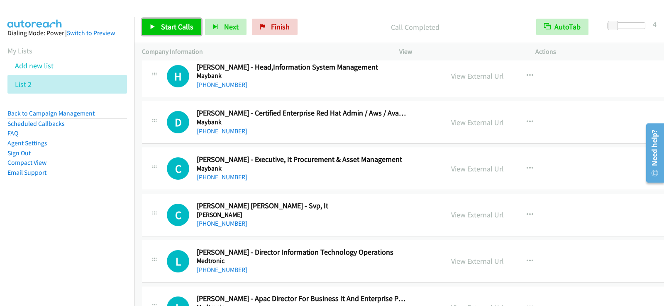
click at [173, 26] on span "Start Calls" at bounding box center [177, 27] width 32 height 10
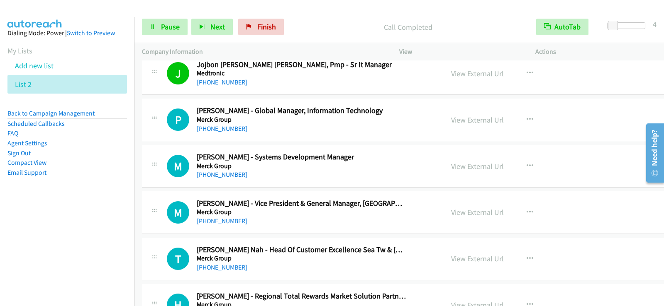
scroll to position [788, 0]
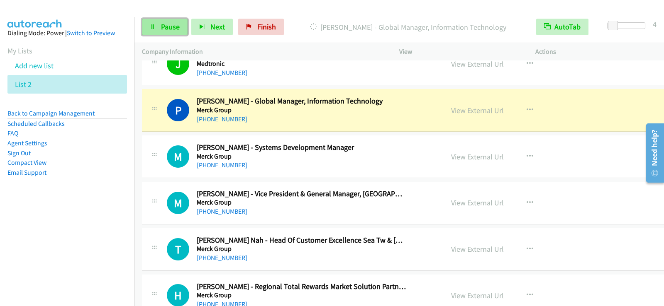
click at [168, 34] on link "Pause" at bounding box center [165, 27] width 46 height 17
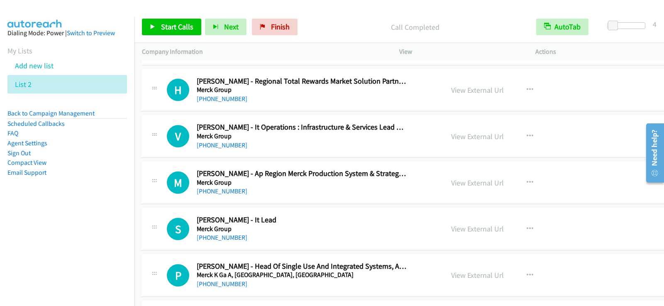
scroll to position [995, 0]
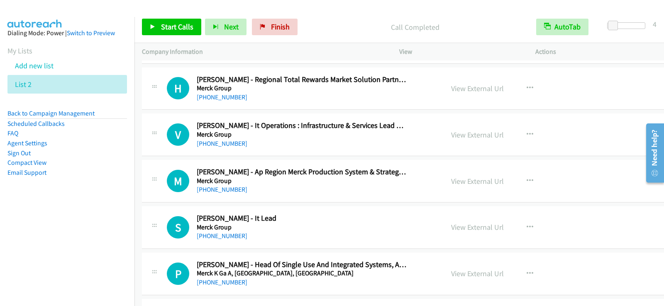
click at [328, 145] on div "[PHONE_NUMBER]" at bounding box center [301, 144] width 209 height 10
click at [526, 134] on icon "button" at bounding box center [529, 134] width 7 height 7
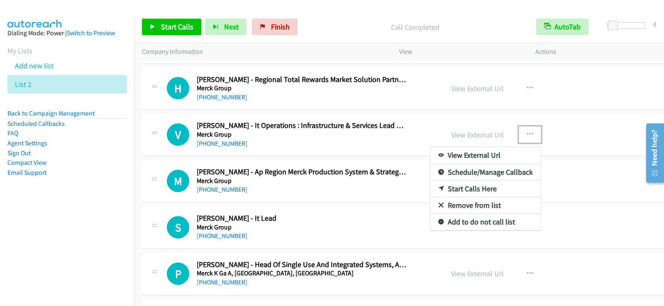
click at [447, 190] on link "Start Calls Here" at bounding box center [485, 189] width 110 height 17
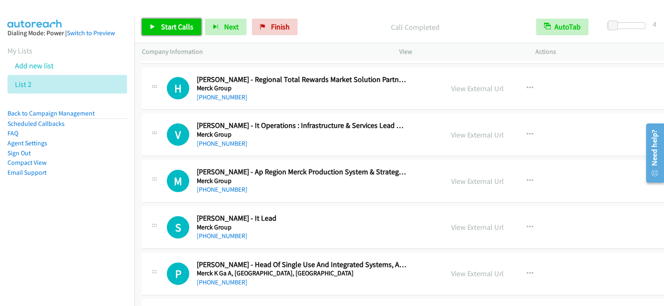
click at [165, 28] on span "Start Calls" at bounding box center [177, 27] width 32 height 10
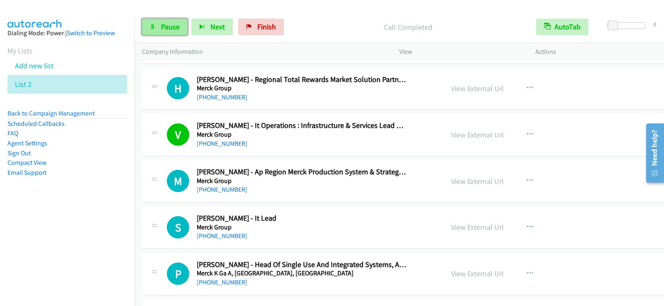
click at [173, 32] on link "Pause" at bounding box center [165, 27] width 46 height 17
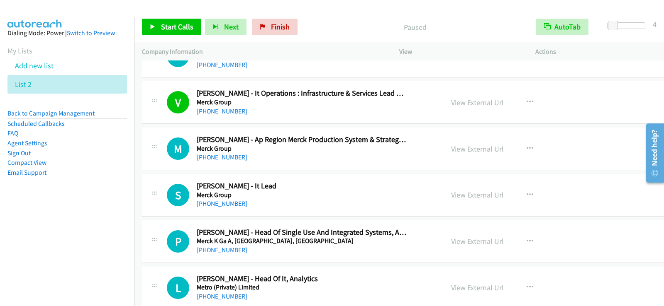
scroll to position [1037, 0]
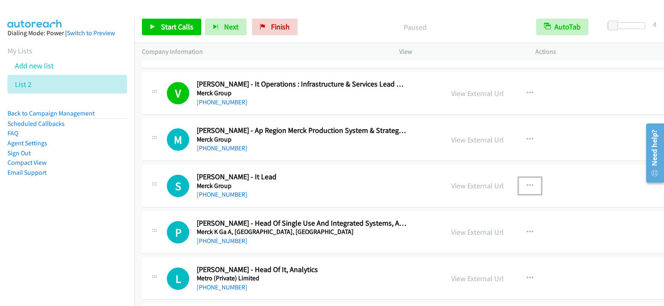
click at [518, 183] on button "button" at bounding box center [529, 186] width 22 height 17
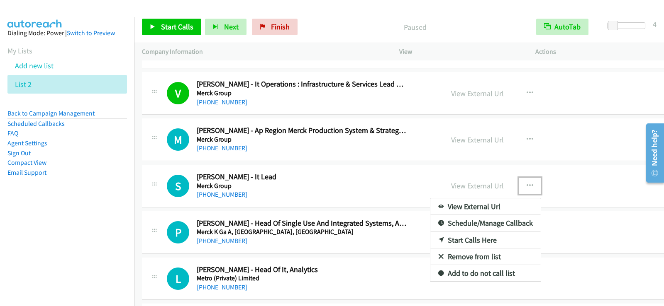
click at [430, 243] on link "Start Calls Here" at bounding box center [485, 240] width 110 height 17
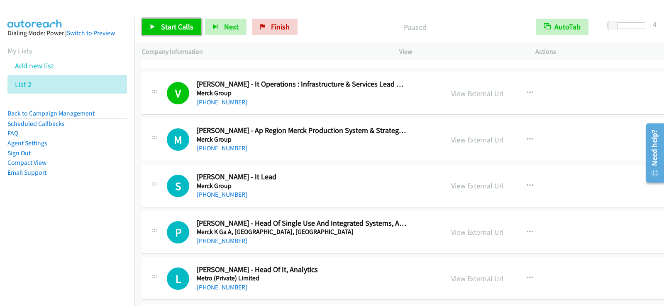
click at [175, 26] on span "Start Calls" at bounding box center [177, 27] width 32 height 10
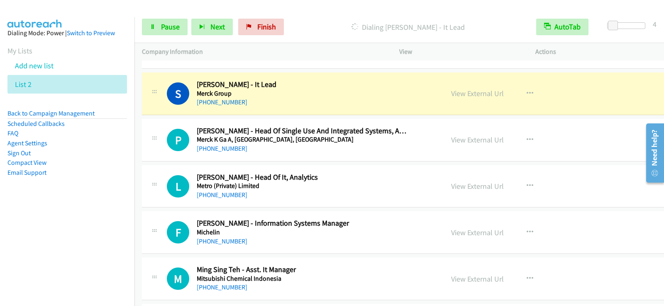
scroll to position [1120, 0]
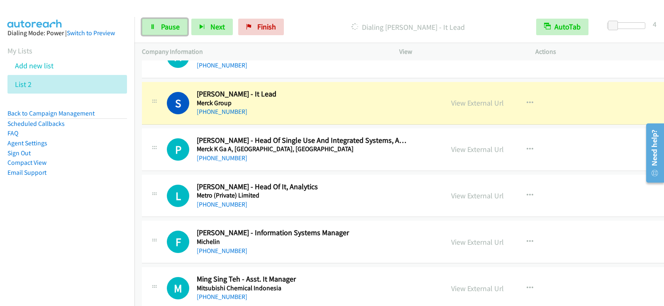
drag, startPoint x: 172, startPoint y: 29, endPoint x: 222, endPoint y: 92, distance: 80.8
click at [172, 29] on span "Pause" at bounding box center [170, 27] width 19 height 10
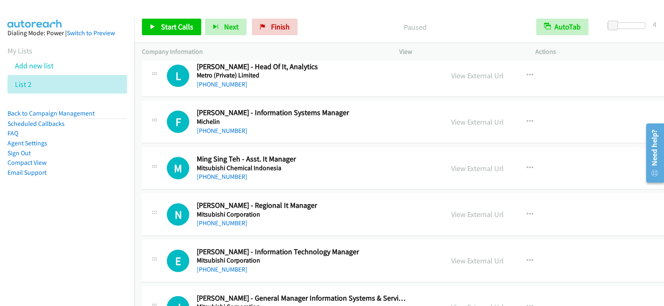
scroll to position [1244, 0]
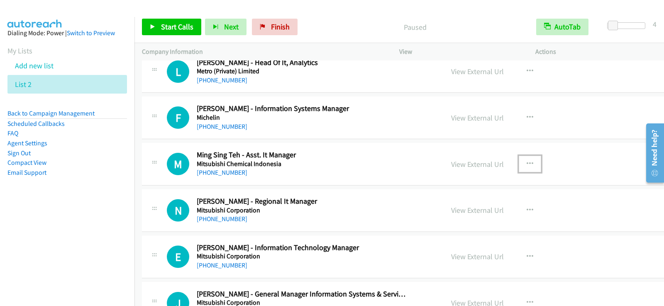
click at [526, 163] on icon "button" at bounding box center [529, 164] width 7 height 7
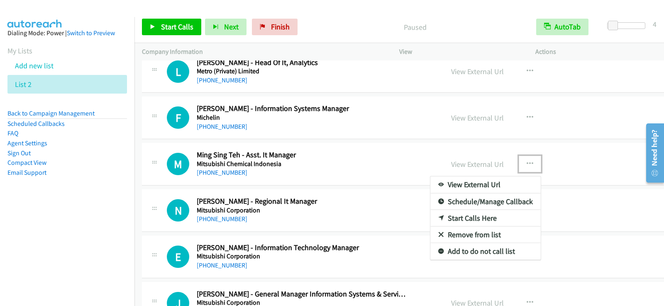
click at [430, 219] on link "Start Calls Here" at bounding box center [485, 218] width 110 height 17
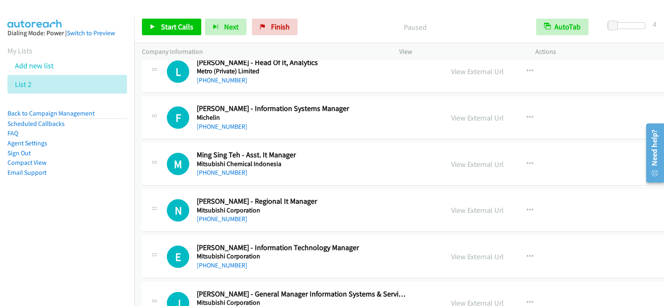
click at [167, 17] on div "Start Calls Pause Next Finish Paused AutoTab AutoTab 4" at bounding box center [398, 27] width 529 height 32
click at [167, 22] on span "Start Calls" at bounding box center [177, 27] width 32 height 10
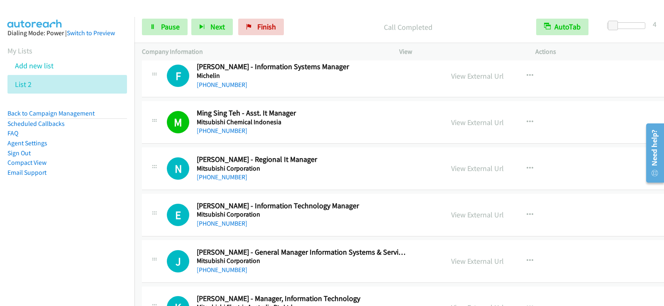
scroll to position [1327, 0]
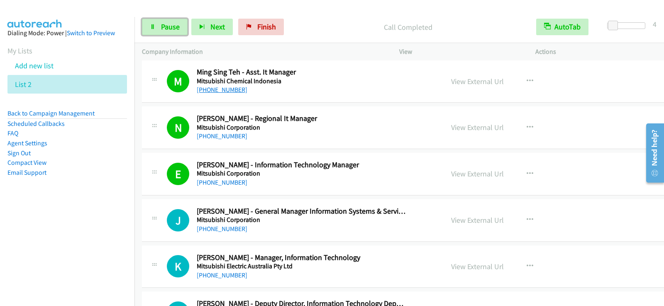
click at [158, 28] on link "Pause" at bounding box center [165, 27] width 46 height 17
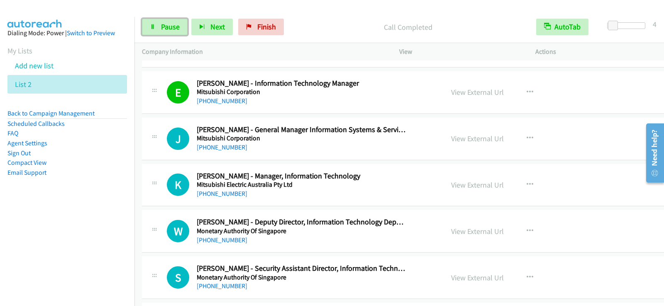
scroll to position [1410, 0]
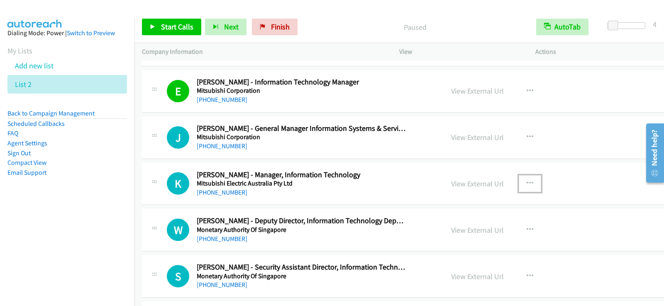
click at [518, 184] on button "button" at bounding box center [529, 183] width 22 height 17
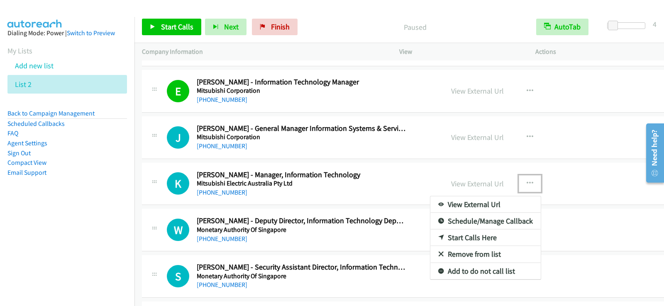
click at [432, 236] on link "Start Calls Here" at bounding box center [485, 238] width 110 height 17
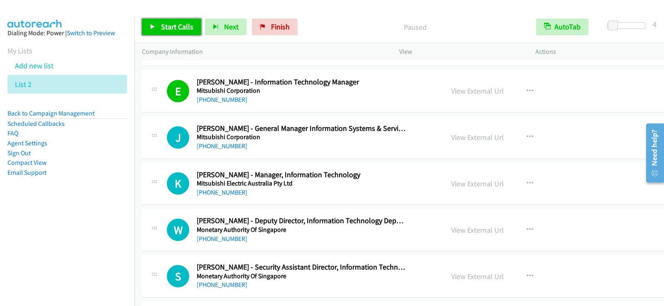
click at [157, 31] on link "Start Calls" at bounding box center [171, 27] width 59 height 17
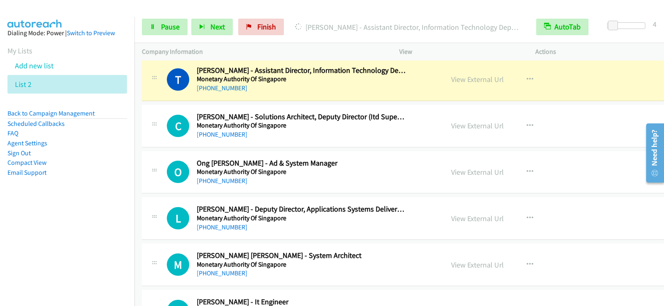
scroll to position [1659, 0]
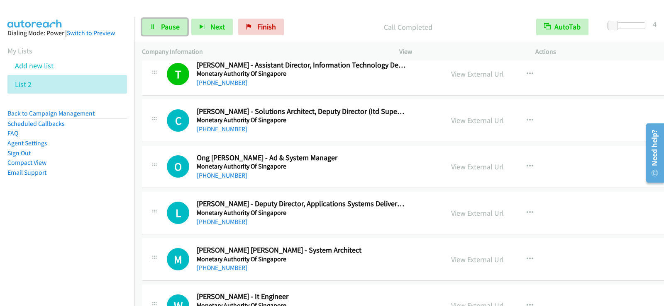
drag, startPoint x: 169, startPoint y: 29, endPoint x: 177, endPoint y: 41, distance: 14.9
click at [169, 29] on span "Pause" at bounding box center [170, 27] width 19 height 10
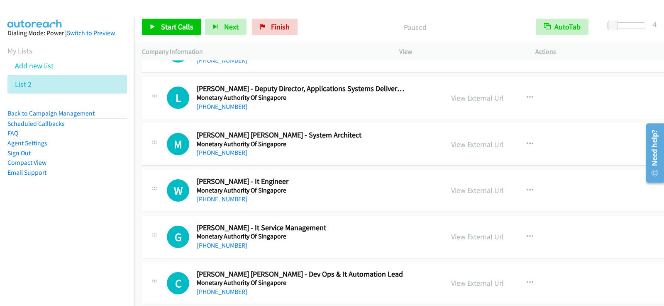
scroll to position [1783, 0]
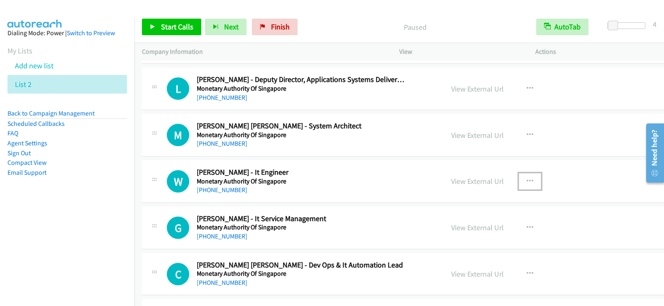
click at [518, 182] on button "button" at bounding box center [529, 181] width 22 height 17
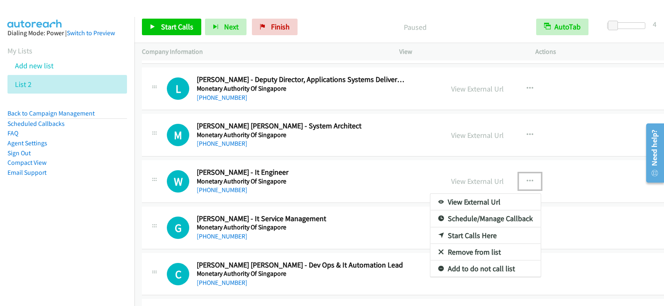
click at [435, 238] on link "Start Calls Here" at bounding box center [485, 236] width 110 height 17
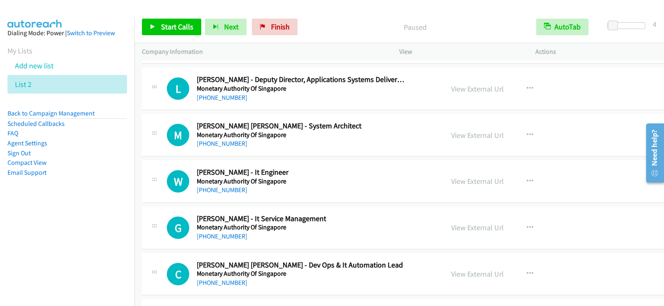
click at [183, 16] on div "Start Calls Pause Next Finish Paused AutoTab AutoTab 4" at bounding box center [398, 27] width 529 height 32
click at [171, 27] on span "Start Calls" at bounding box center [177, 27] width 32 height 10
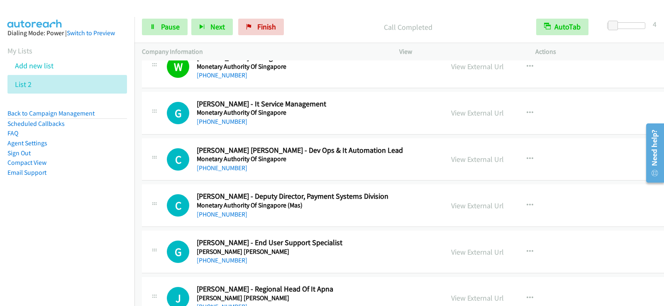
scroll to position [1908, 0]
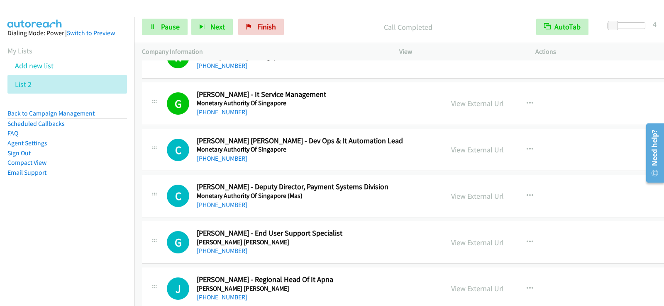
click at [149, 18] on div "Start Calls Pause Next Finish Call Completed AutoTab AutoTab 4" at bounding box center [398, 27] width 529 height 32
click at [149, 22] on link "Pause" at bounding box center [165, 27] width 46 height 17
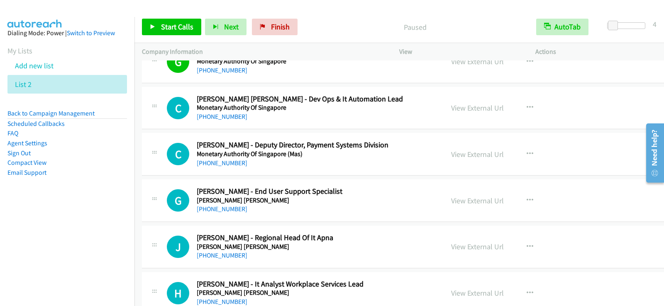
scroll to position [1991, 0]
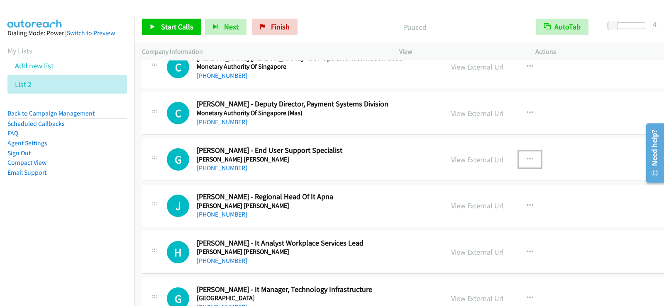
click at [518, 160] on button "button" at bounding box center [529, 159] width 22 height 17
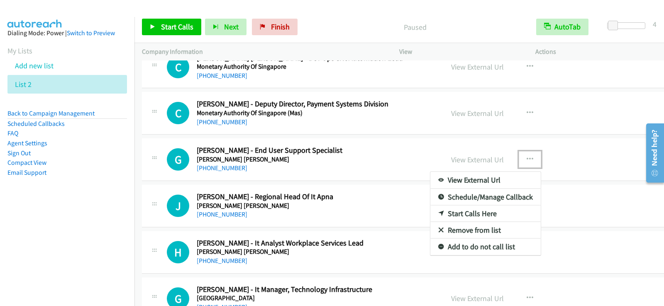
click at [450, 211] on link "Start Calls Here" at bounding box center [485, 214] width 110 height 17
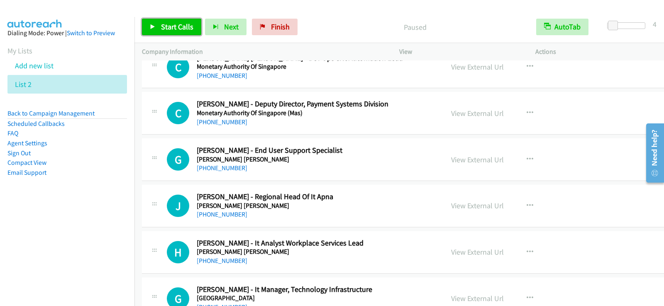
click at [166, 30] on span "Start Calls" at bounding box center [177, 27] width 32 height 10
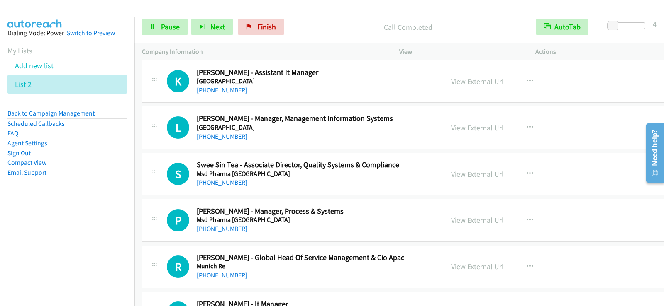
scroll to position [2240, 0]
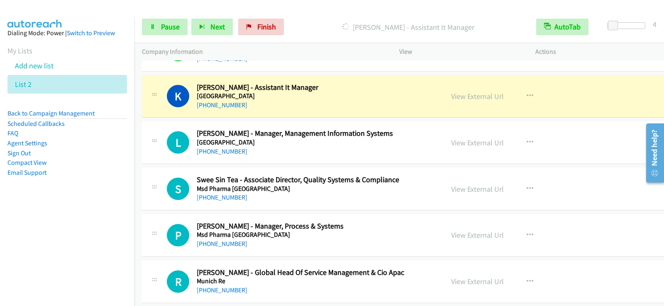
click at [100, 185] on aside "Dialing Mode: Power | Switch to Preview My Lists Add new list List 2 Back to Ca…" at bounding box center [67, 116] width 134 height 198
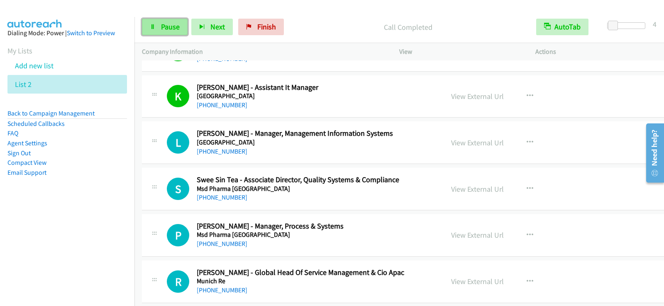
click at [161, 25] on span "Pause" at bounding box center [170, 27] width 19 height 10
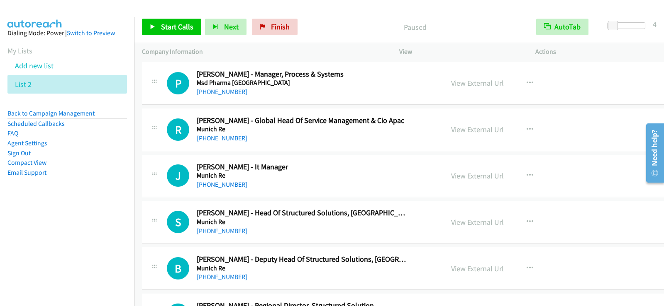
scroll to position [2406, 0]
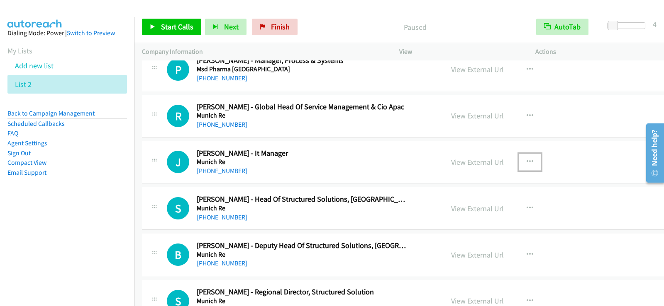
click at [526, 162] on icon "button" at bounding box center [529, 162] width 7 height 7
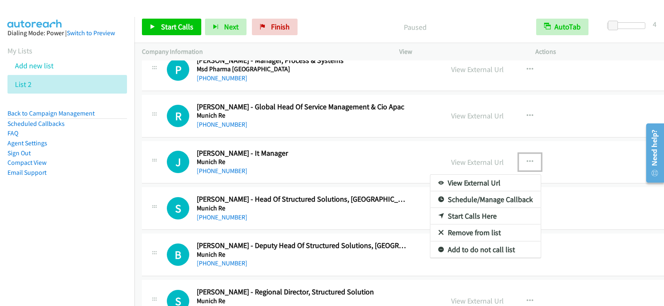
click at [439, 213] on link "Start Calls Here" at bounding box center [485, 216] width 110 height 17
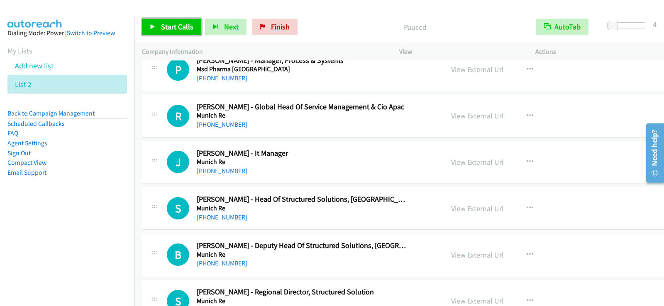
click at [162, 22] on span "Start Calls" at bounding box center [177, 27] width 32 height 10
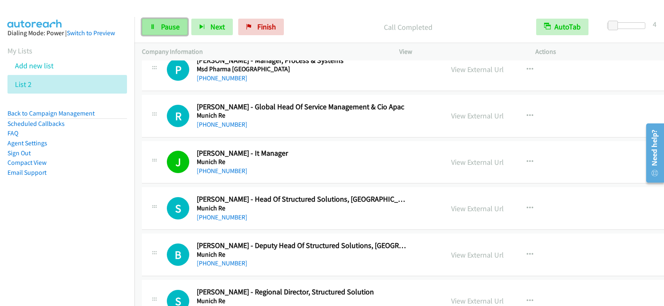
click at [163, 21] on link "Pause" at bounding box center [165, 27] width 46 height 17
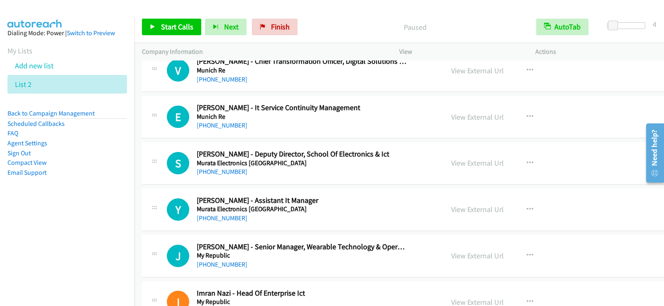
scroll to position [2779, 0]
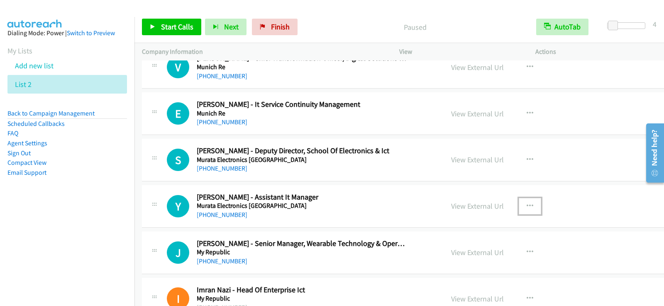
click at [526, 208] on icon "button" at bounding box center [529, 206] width 7 height 7
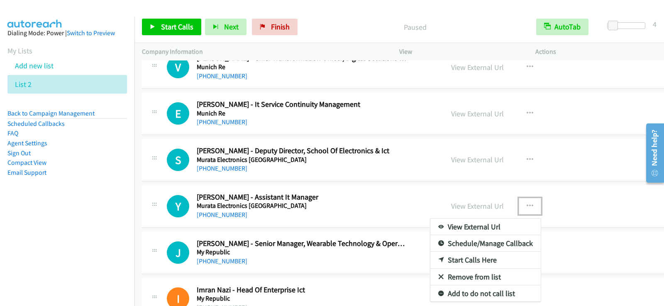
click at [430, 261] on link "Start Calls Here" at bounding box center [485, 260] width 110 height 17
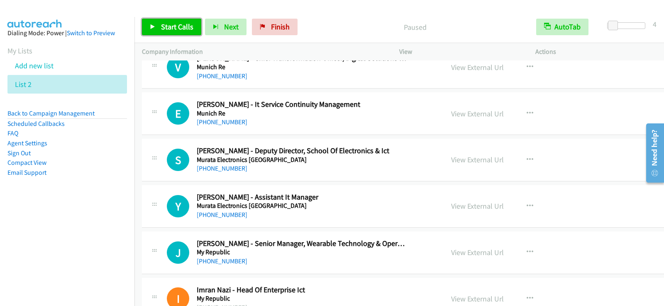
click at [170, 30] on span "Start Calls" at bounding box center [177, 27] width 32 height 10
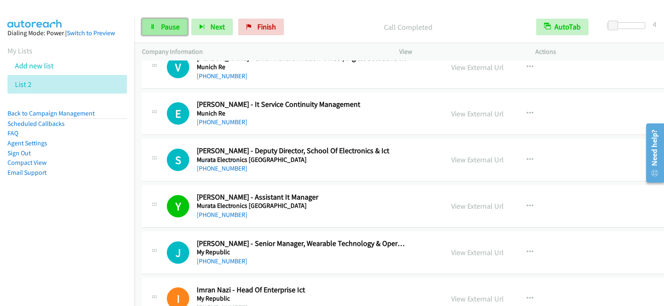
click at [175, 30] on span "Pause" at bounding box center [170, 27] width 19 height 10
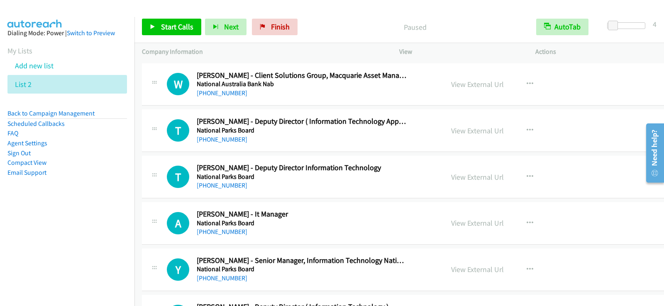
scroll to position [3235, 0]
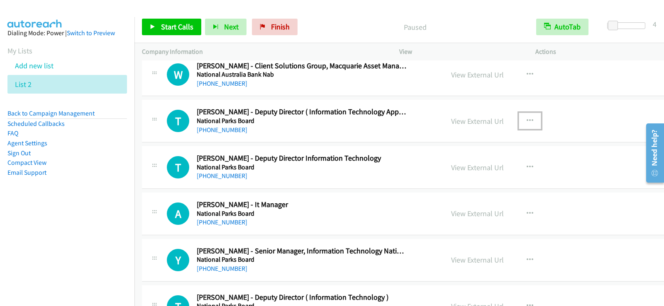
click at [526, 118] on icon "button" at bounding box center [529, 121] width 7 height 7
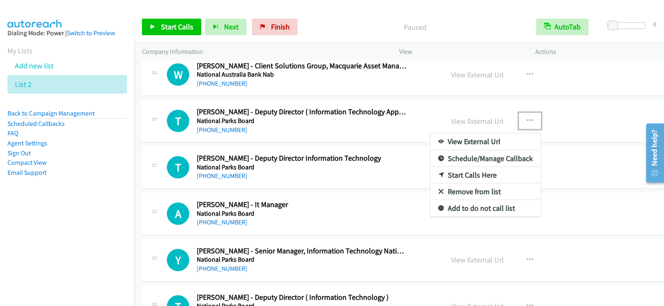
click at [564, 159] on div at bounding box center [332, 153] width 664 height 306
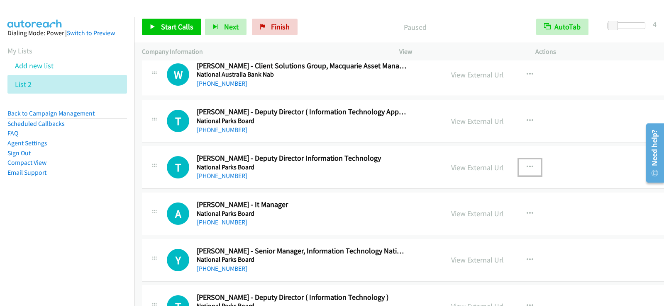
click at [526, 166] on icon "button" at bounding box center [529, 167] width 7 height 7
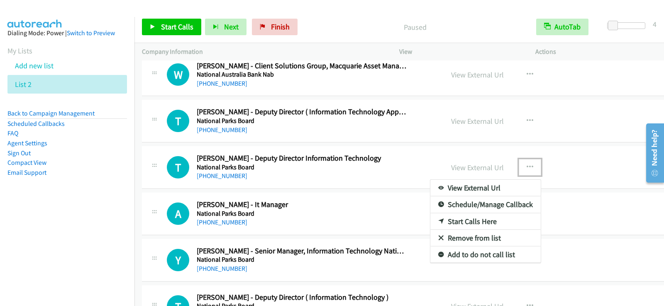
click at [438, 221] on link "Start Calls Here" at bounding box center [485, 222] width 110 height 17
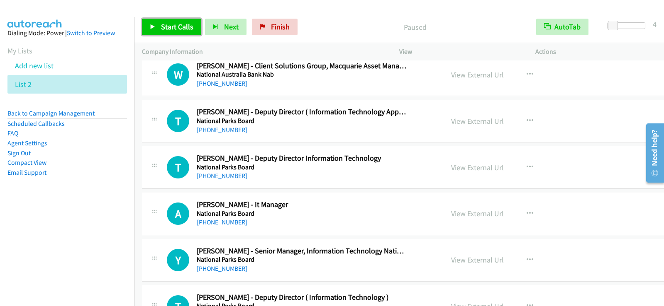
click at [166, 32] on link "Start Calls" at bounding box center [171, 27] width 59 height 17
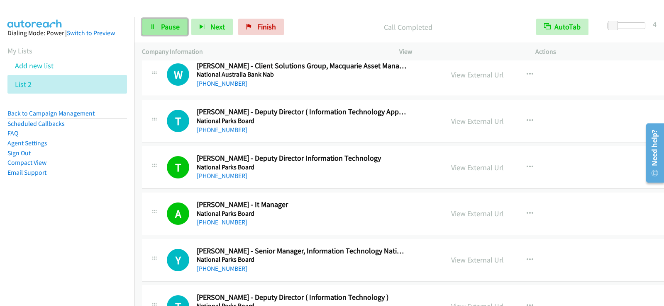
click at [163, 27] on span "Pause" at bounding box center [170, 27] width 19 height 10
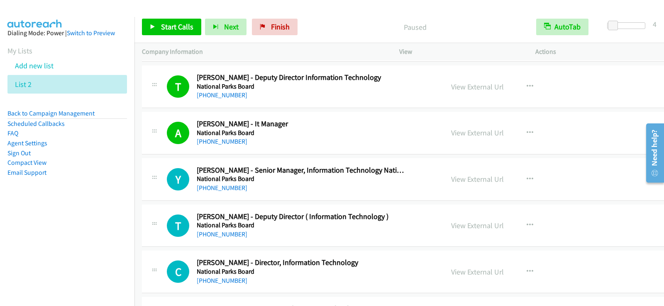
scroll to position [3318, 0]
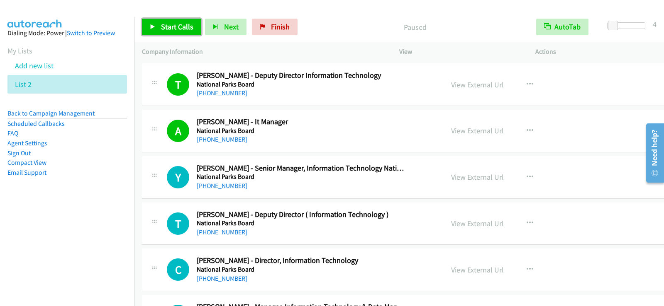
click at [187, 32] on link "Start Calls" at bounding box center [171, 27] width 59 height 17
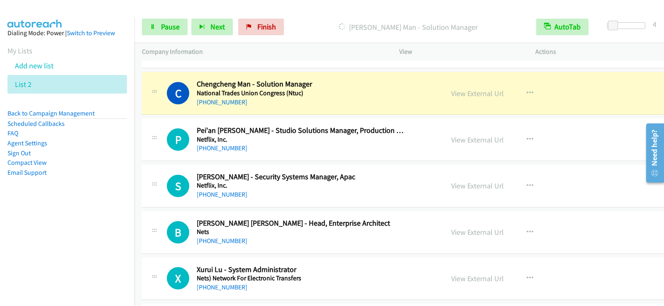
scroll to position [3774, 0]
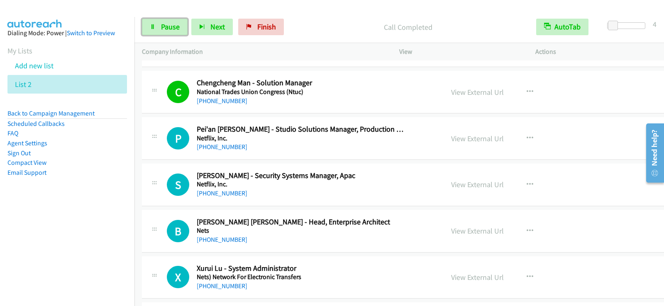
drag, startPoint x: 173, startPoint y: 29, endPoint x: 201, endPoint y: 65, distance: 45.5
click at [173, 29] on span "Pause" at bounding box center [170, 27] width 19 height 10
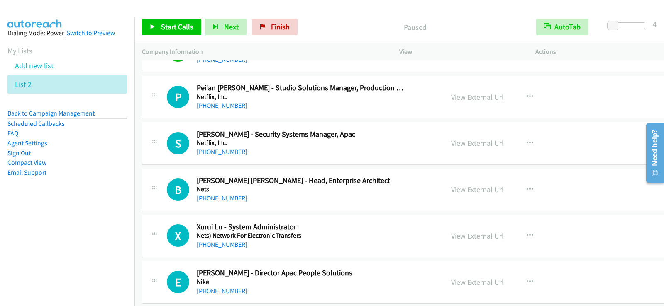
scroll to position [3857, 0]
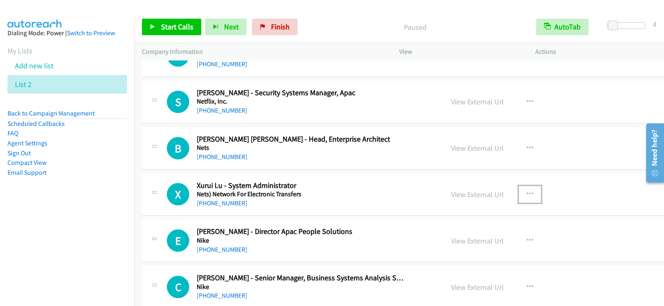
click at [526, 194] on icon "button" at bounding box center [529, 194] width 7 height 7
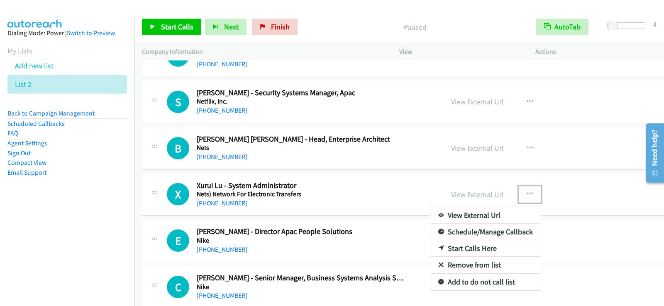
click at [438, 247] on link "Start Calls Here" at bounding box center [485, 249] width 110 height 17
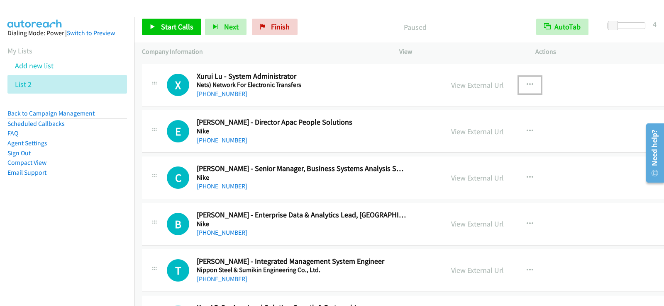
scroll to position [3940, 0]
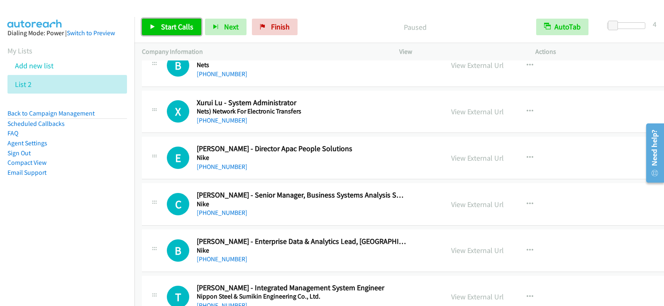
click at [158, 27] on link "Start Calls" at bounding box center [171, 27] width 59 height 17
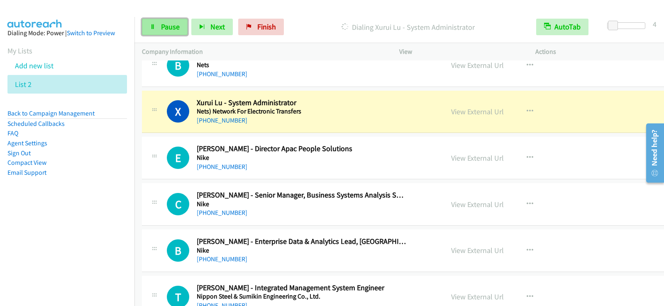
click at [168, 24] on span "Pause" at bounding box center [170, 27] width 19 height 10
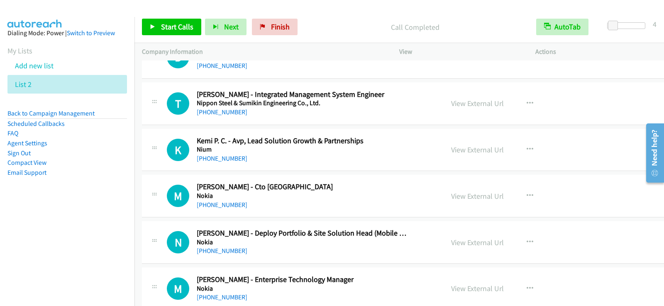
scroll to position [4147, 0]
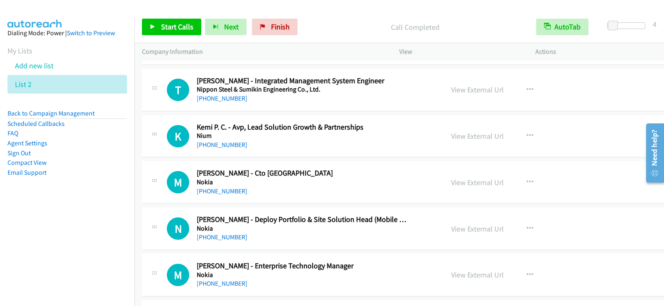
click at [353, 99] on div "[PHONE_NUMBER]" at bounding box center [301, 99] width 209 height 10
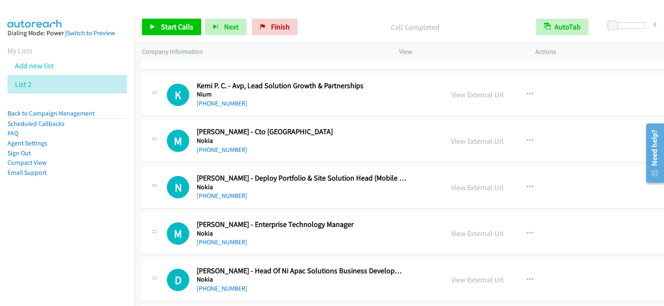
scroll to position [4230, 0]
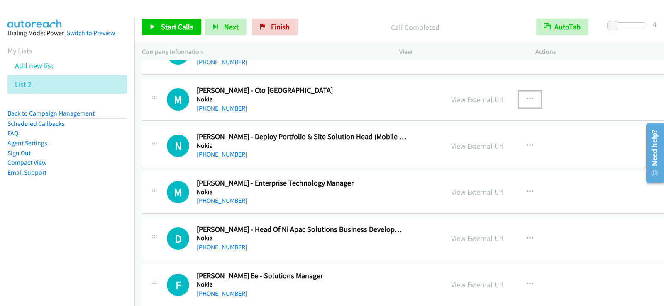
click at [518, 97] on button "button" at bounding box center [529, 99] width 22 height 17
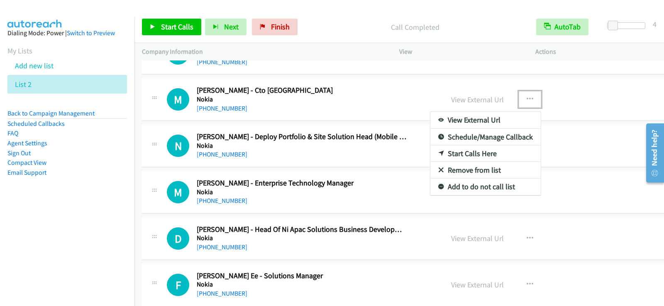
click at [438, 153] on link "Start Calls Here" at bounding box center [485, 154] width 110 height 17
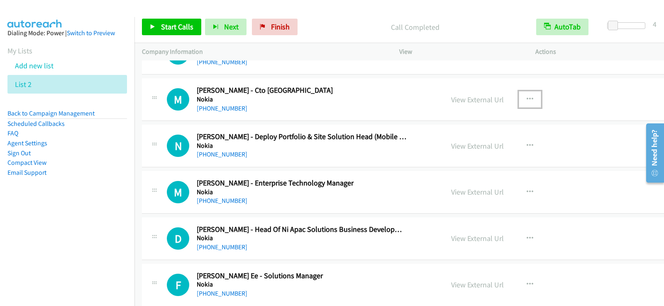
scroll to position [4189, 0]
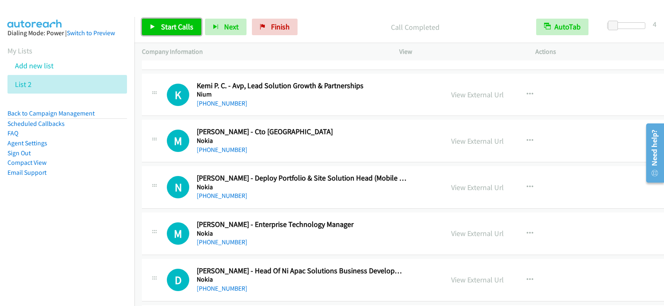
click at [177, 24] on span "Start Calls" at bounding box center [177, 27] width 32 height 10
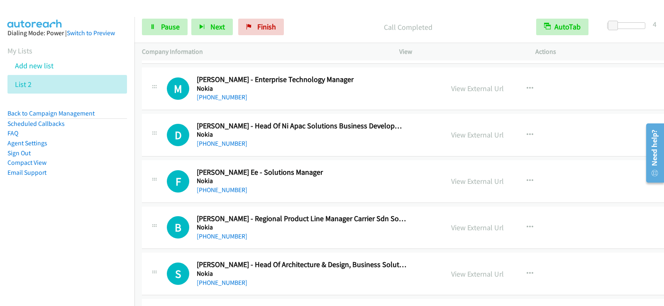
scroll to position [4313, 0]
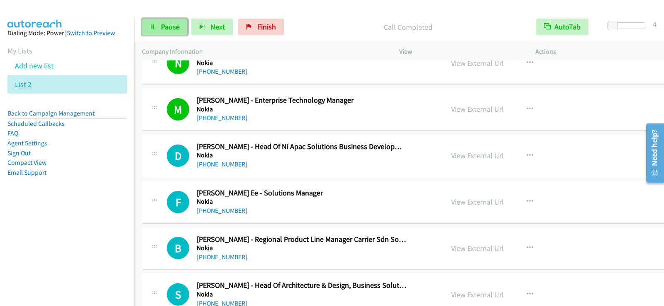
click at [162, 21] on link "Pause" at bounding box center [165, 27] width 46 height 17
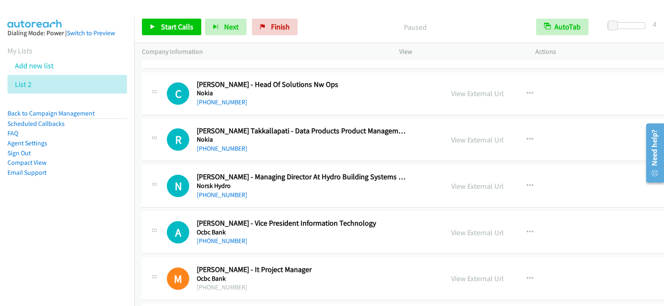
scroll to position [4687, 0]
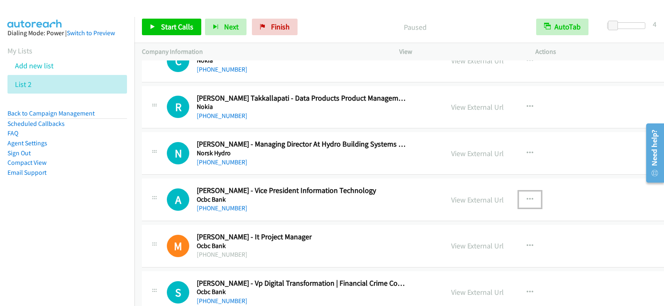
click at [526, 197] on icon "button" at bounding box center [529, 200] width 7 height 7
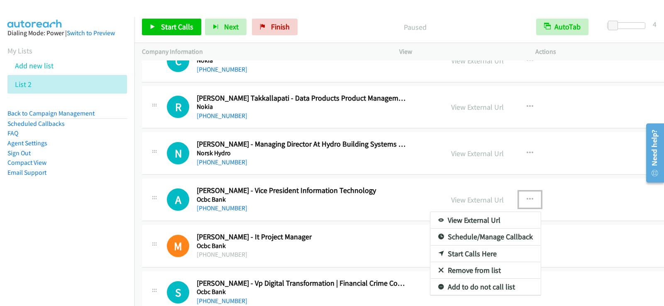
click at [433, 257] on link "Start Calls Here" at bounding box center [485, 254] width 110 height 17
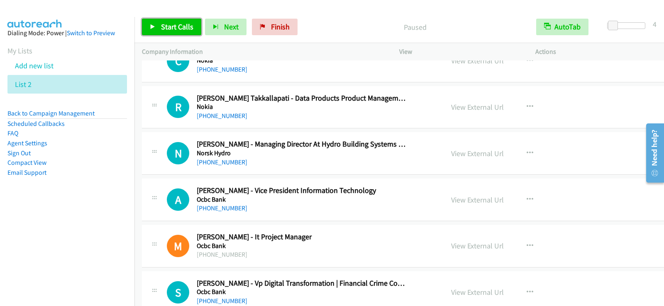
click at [188, 34] on link "Start Calls" at bounding box center [171, 27] width 59 height 17
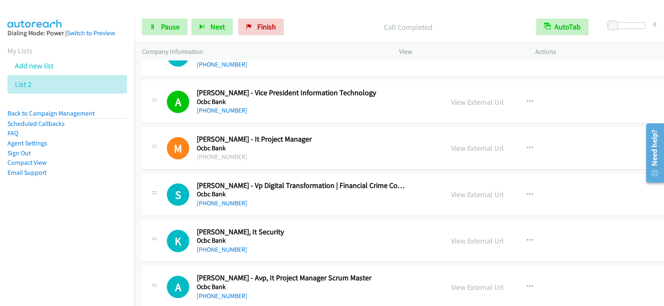
scroll to position [4811, 0]
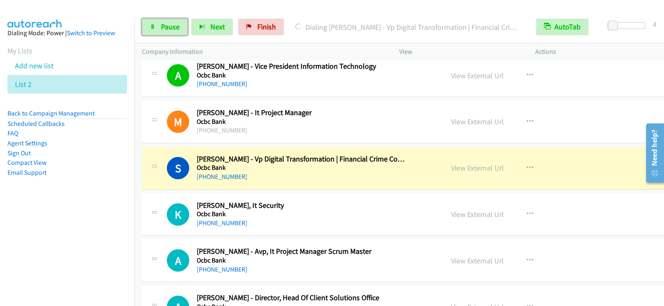
click at [175, 29] on span "Pause" at bounding box center [170, 27] width 19 height 10
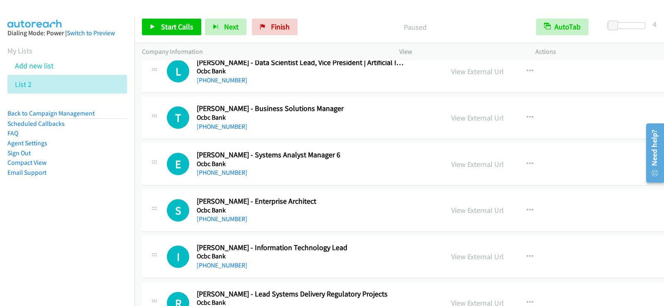
scroll to position [5475, 0]
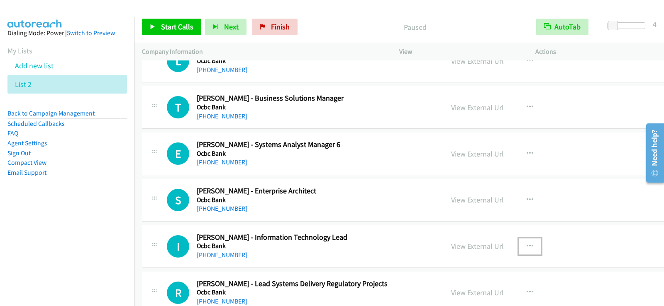
click at [526, 249] on icon "button" at bounding box center [529, 246] width 7 height 7
click at [441, 297] on link "Start Calls Here" at bounding box center [485, 300] width 110 height 17
click at [179, 27] on span "Start Calls" at bounding box center [177, 27] width 32 height 10
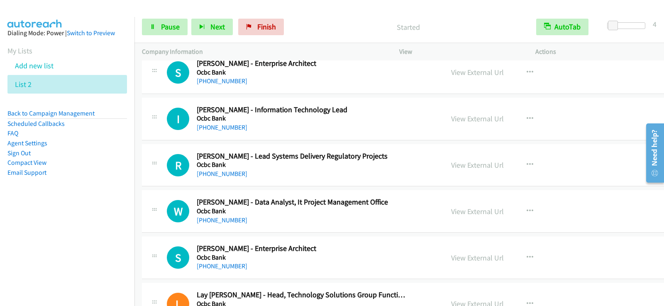
scroll to position [5641, 0]
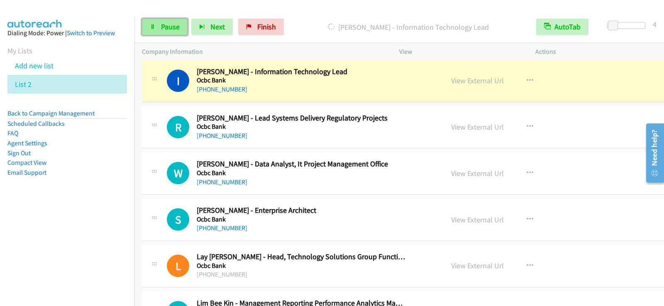
click at [160, 24] on link "Pause" at bounding box center [165, 27] width 46 height 17
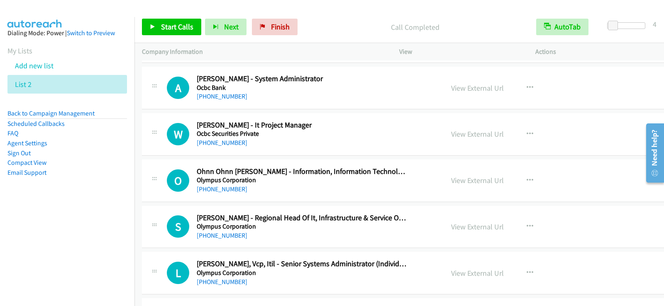
scroll to position [6055, 0]
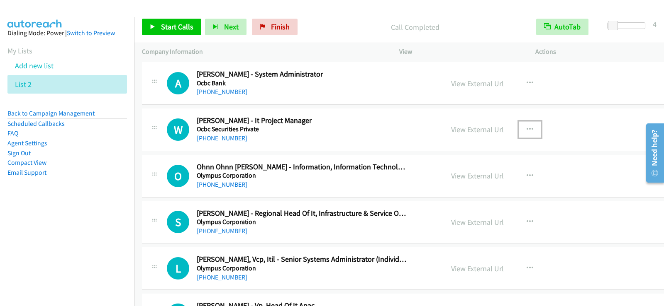
click at [526, 131] on icon "button" at bounding box center [529, 129] width 7 height 7
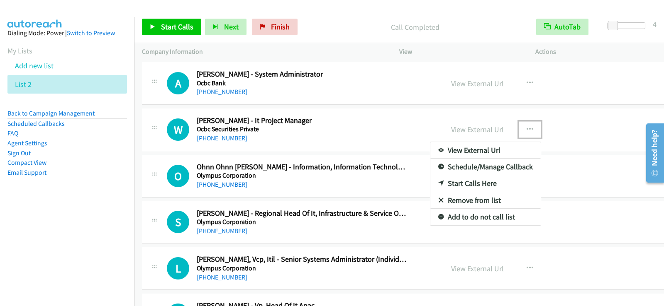
click at [454, 183] on link "Start Calls Here" at bounding box center [485, 183] width 110 height 17
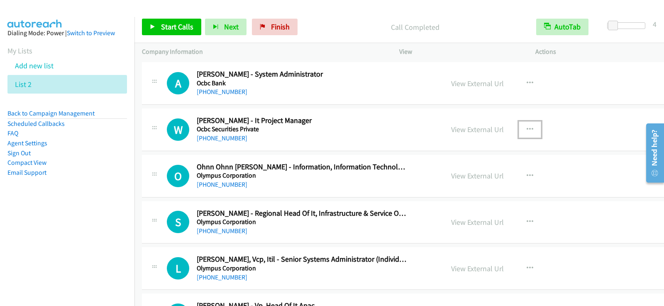
scroll to position [6138, 0]
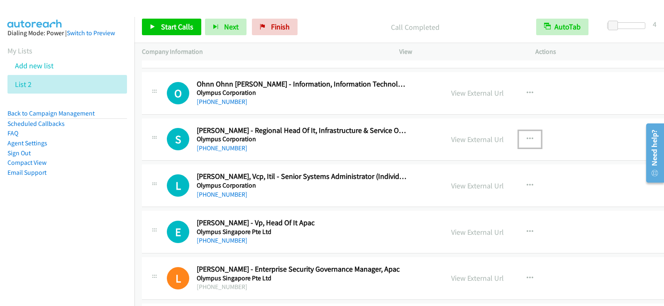
click at [526, 139] on icon "button" at bounding box center [529, 139] width 7 height 7
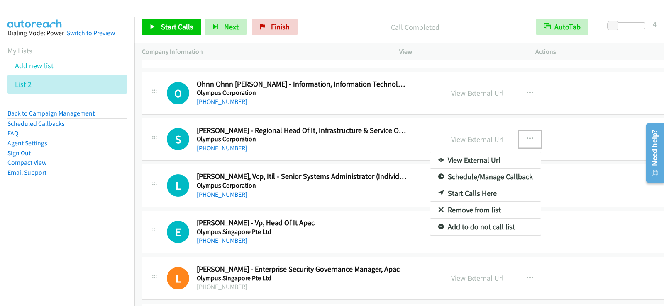
click at [432, 192] on link "Start Calls Here" at bounding box center [485, 193] width 110 height 17
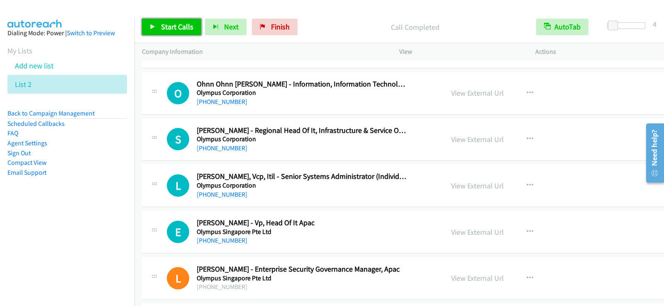
click at [156, 26] on link "Start Calls" at bounding box center [171, 27] width 59 height 17
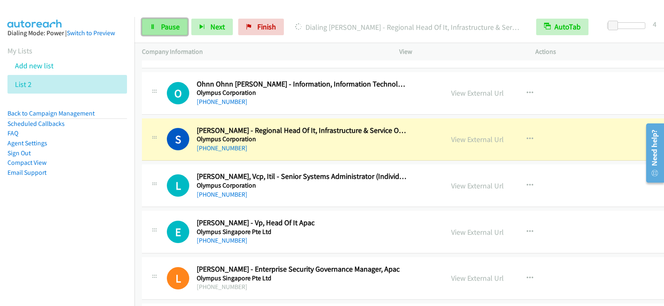
click at [175, 29] on span "Pause" at bounding box center [170, 27] width 19 height 10
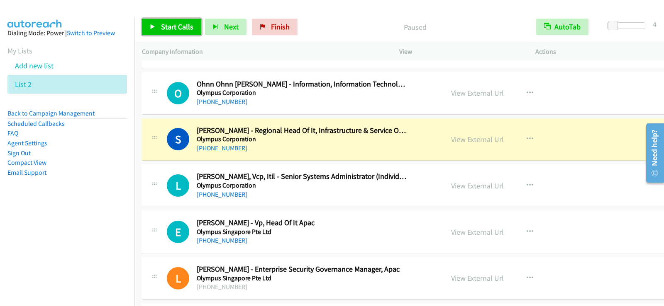
click at [175, 29] on span "Start Calls" at bounding box center [177, 27] width 32 height 10
click at [153, 34] on link "Pause" at bounding box center [165, 27] width 46 height 17
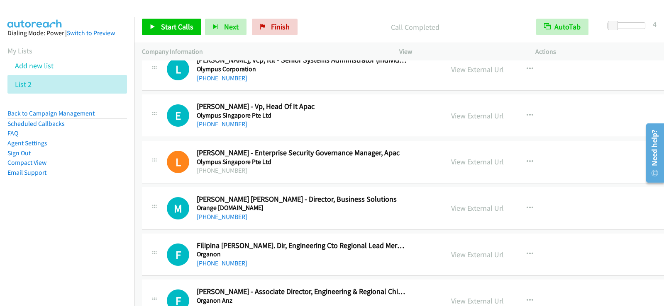
scroll to position [6263, 0]
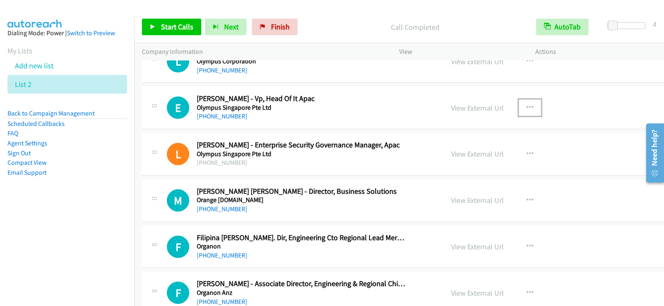
click at [518, 108] on button "button" at bounding box center [529, 108] width 22 height 17
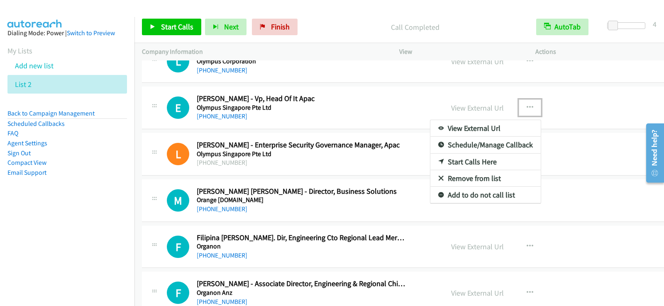
click at [451, 161] on link "Start Calls Here" at bounding box center [485, 162] width 110 height 17
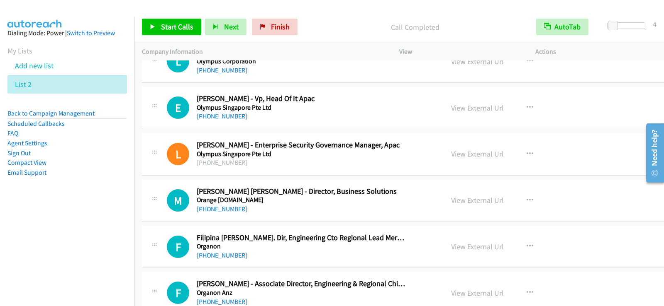
click at [114, 212] on aside "Dialing Mode: Power | Switch to Preview My Lists Add new list List 2 Back to Ca…" at bounding box center [67, 116] width 134 height 198
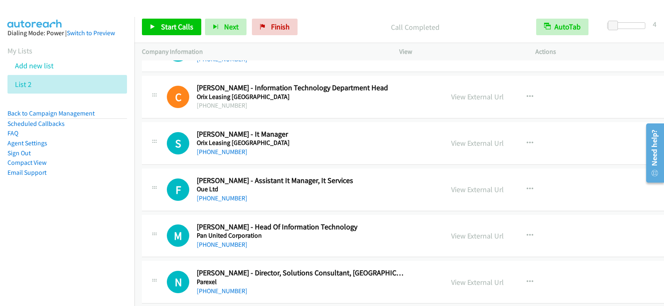
scroll to position [6553, 0]
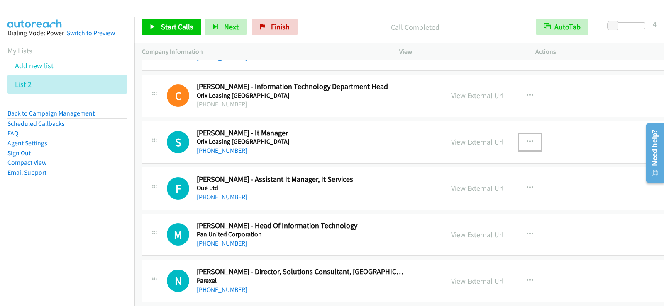
click at [526, 139] on icon "button" at bounding box center [529, 142] width 7 height 7
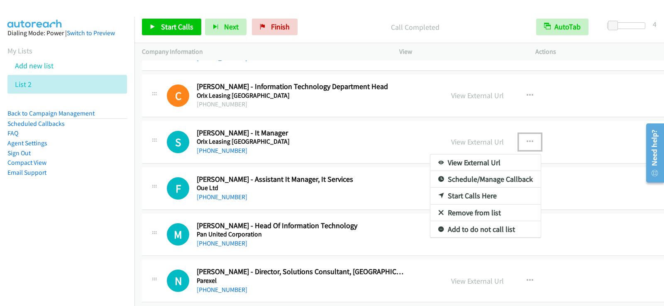
click at [444, 199] on link "Start Calls Here" at bounding box center [485, 196] width 110 height 17
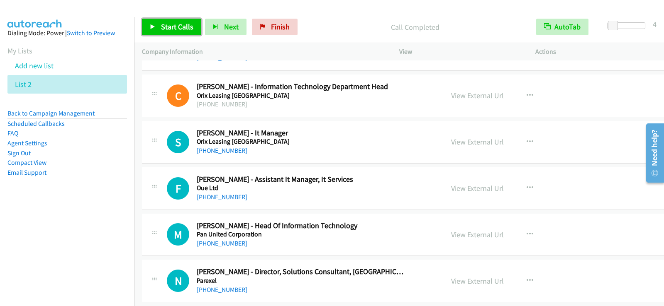
click at [173, 32] on link "Start Calls" at bounding box center [171, 27] width 59 height 17
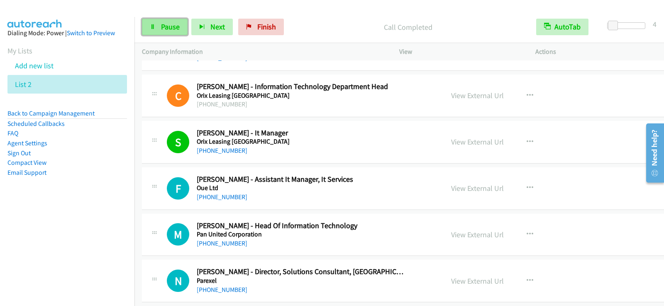
click at [175, 27] on span "Pause" at bounding box center [170, 27] width 19 height 10
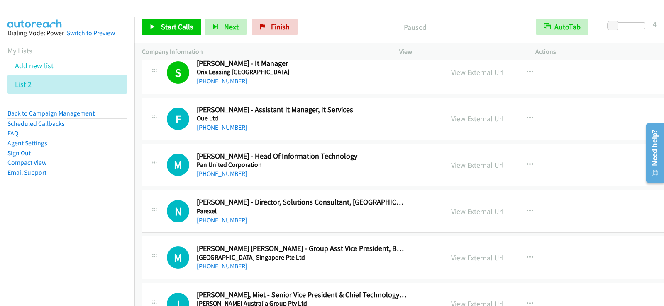
scroll to position [6636, 0]
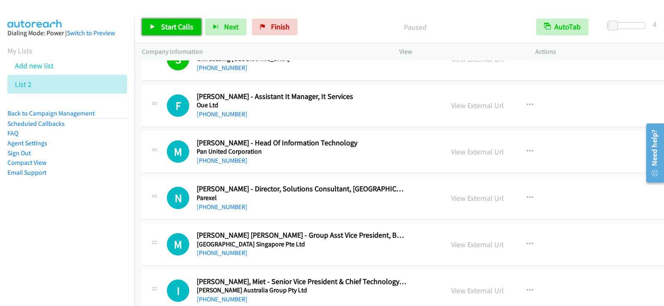
click at [157, 29] on link "Start Calls" at bounding box center [171, 27] width 59 height 17
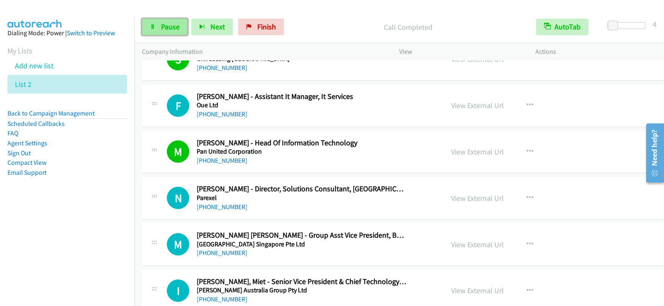
click at [180, 32] on link "Pause" at bounding box center [165, 27] width 46 height 17
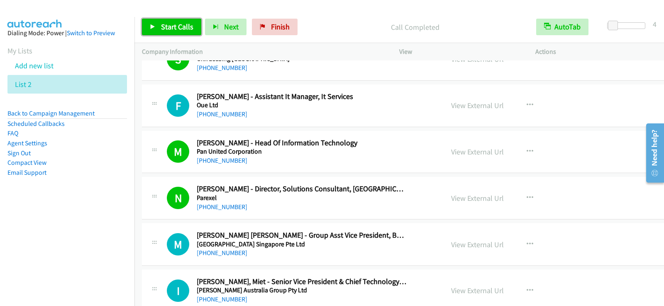
click at [178, 26] on span "Start Calls" at bounding box center [177, 27] width 32 height 10
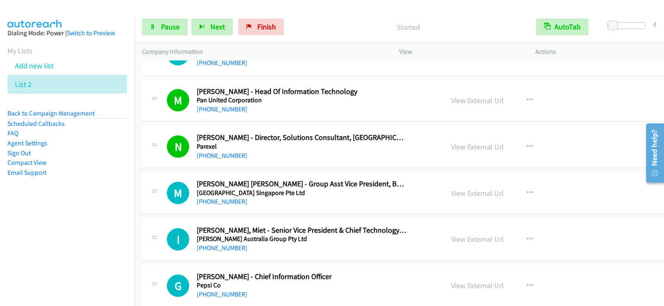
scroll to position [6719, 0]
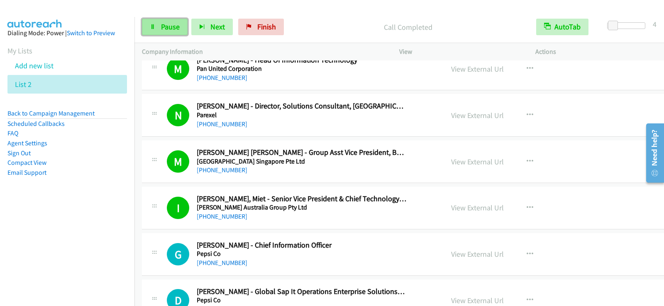
click at [157, 30] on link "Pause" at bounding box center [165, 27] width 46 height 17
